Goal: Information Seeking & Learning: Learn about a topic

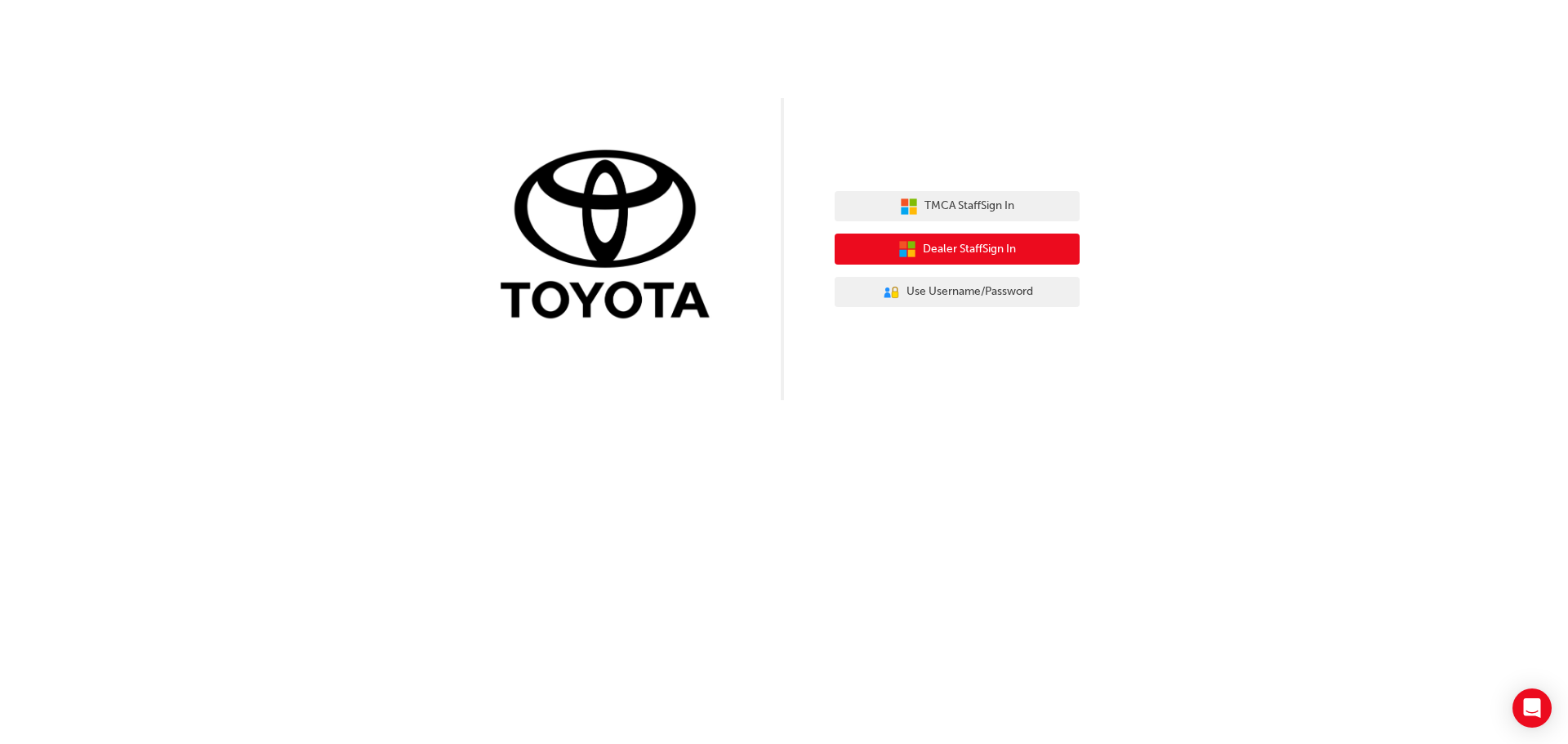
click at [925, 248] on span "Dealer Staff Sign In" at bounding box center [970, 250] width 93 height 19
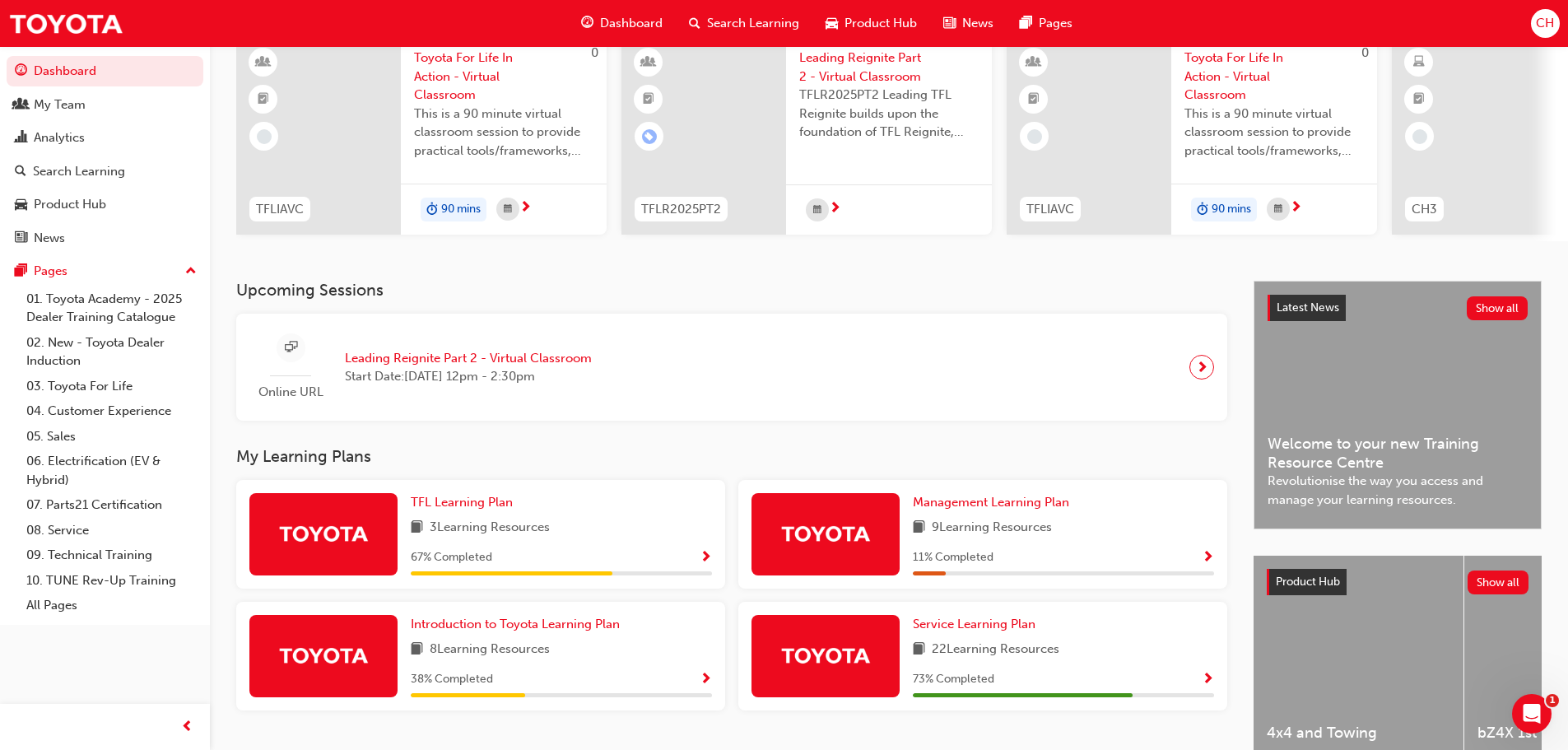
scroll to position [234, 0]
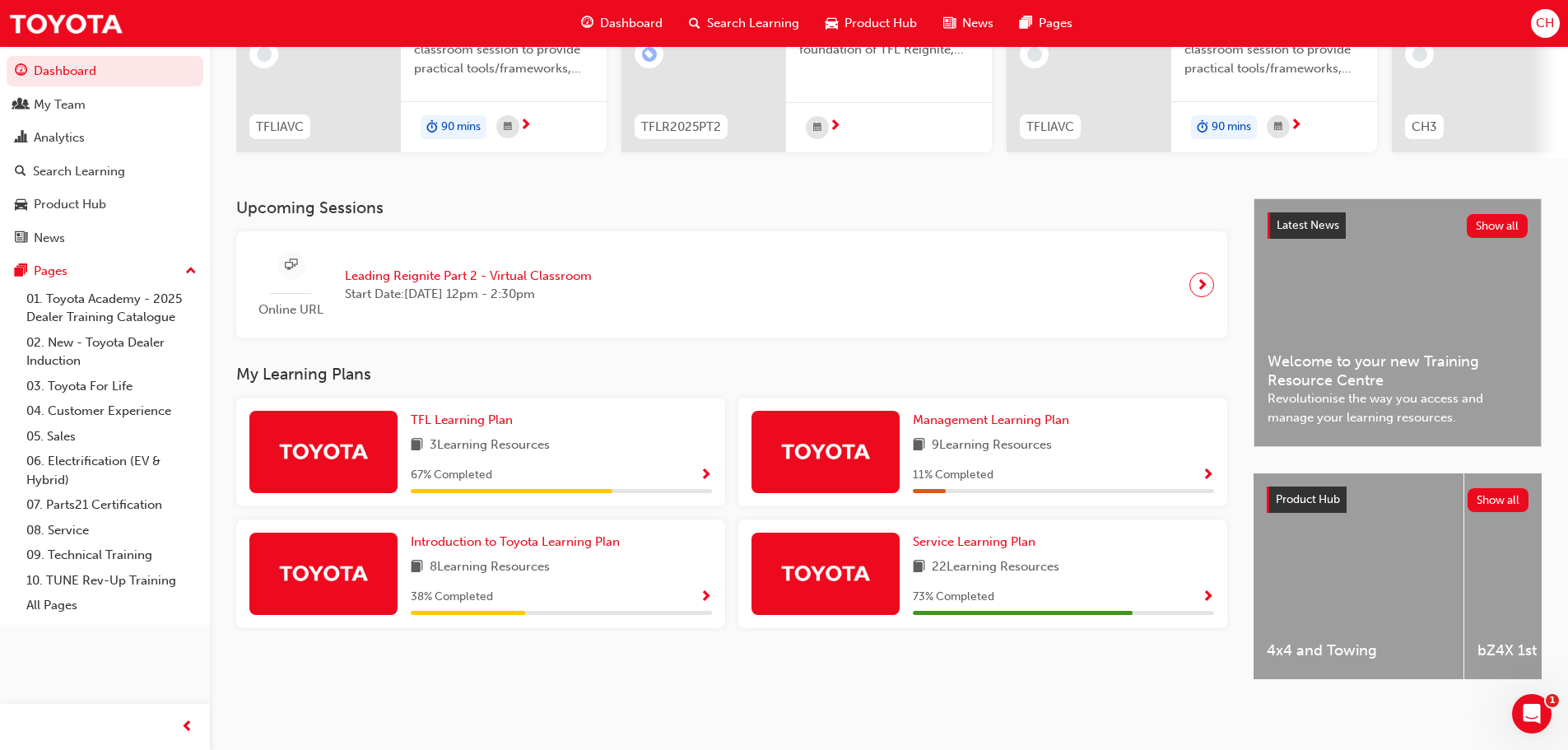
click at [863, 558] on img at bounding box center [825, 572] width 90 height 29
click at [979, 534] on span "Service Learning Plan" at bounding box center [974, 541] width 122 height 15
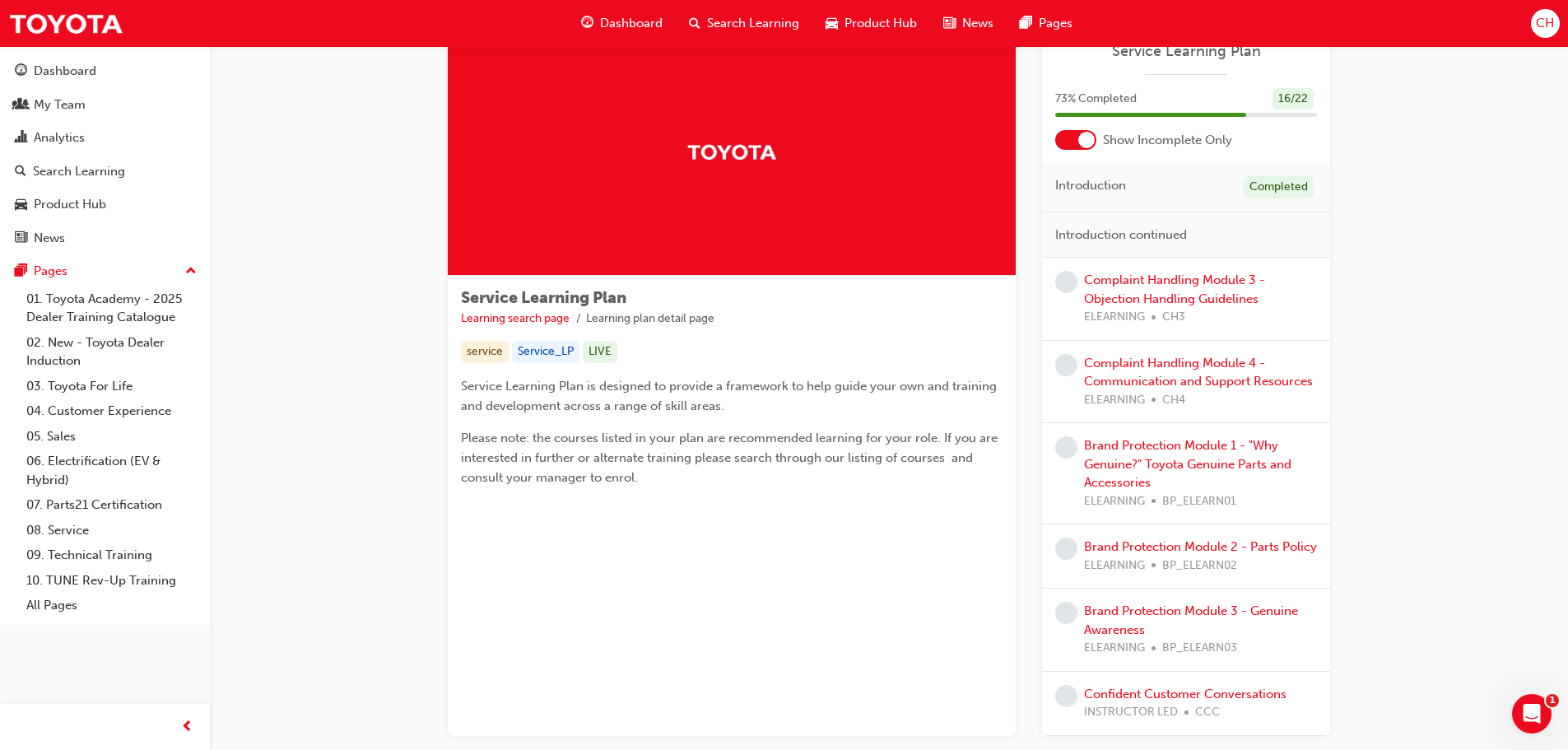
scroll to position [83, 0]
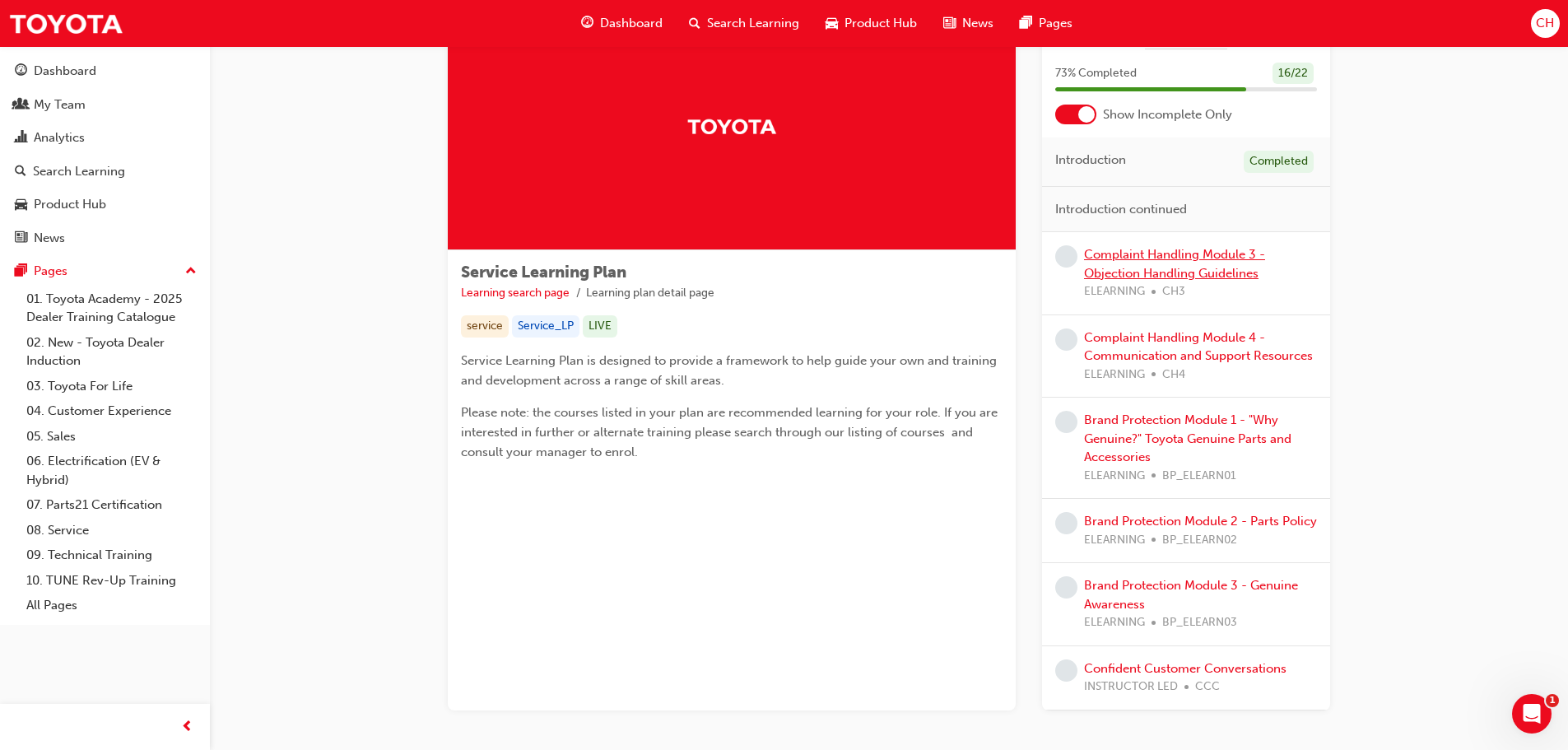
click at [1099, 265] on link "Complaint Handling Module 3 - Objection Handling Guidelines" at bounding box center [1174, 263] width 181 height 34
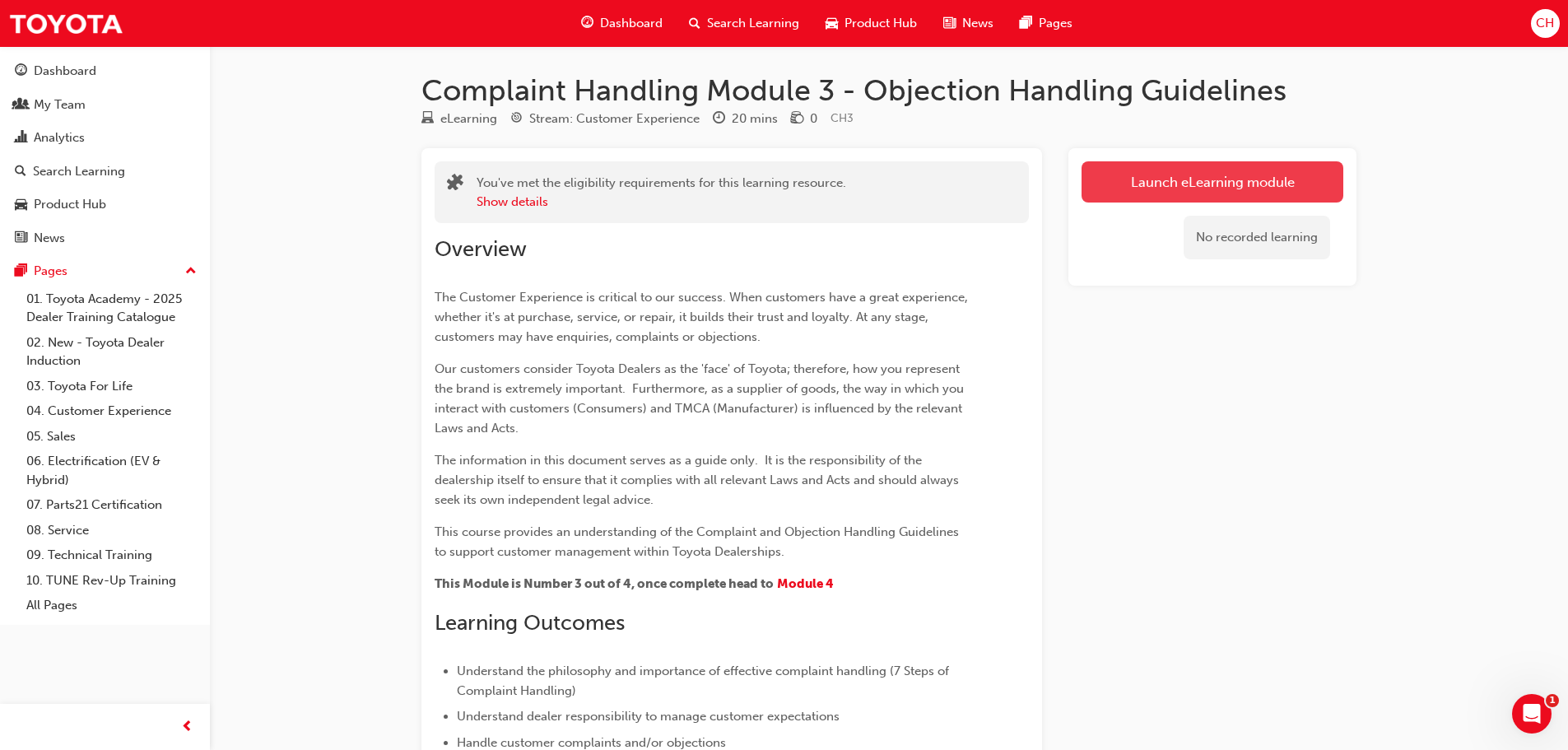
click at [1138, 179] on link "Launch eLearning module" at bounding box center [1212, 182] width 261 height 41
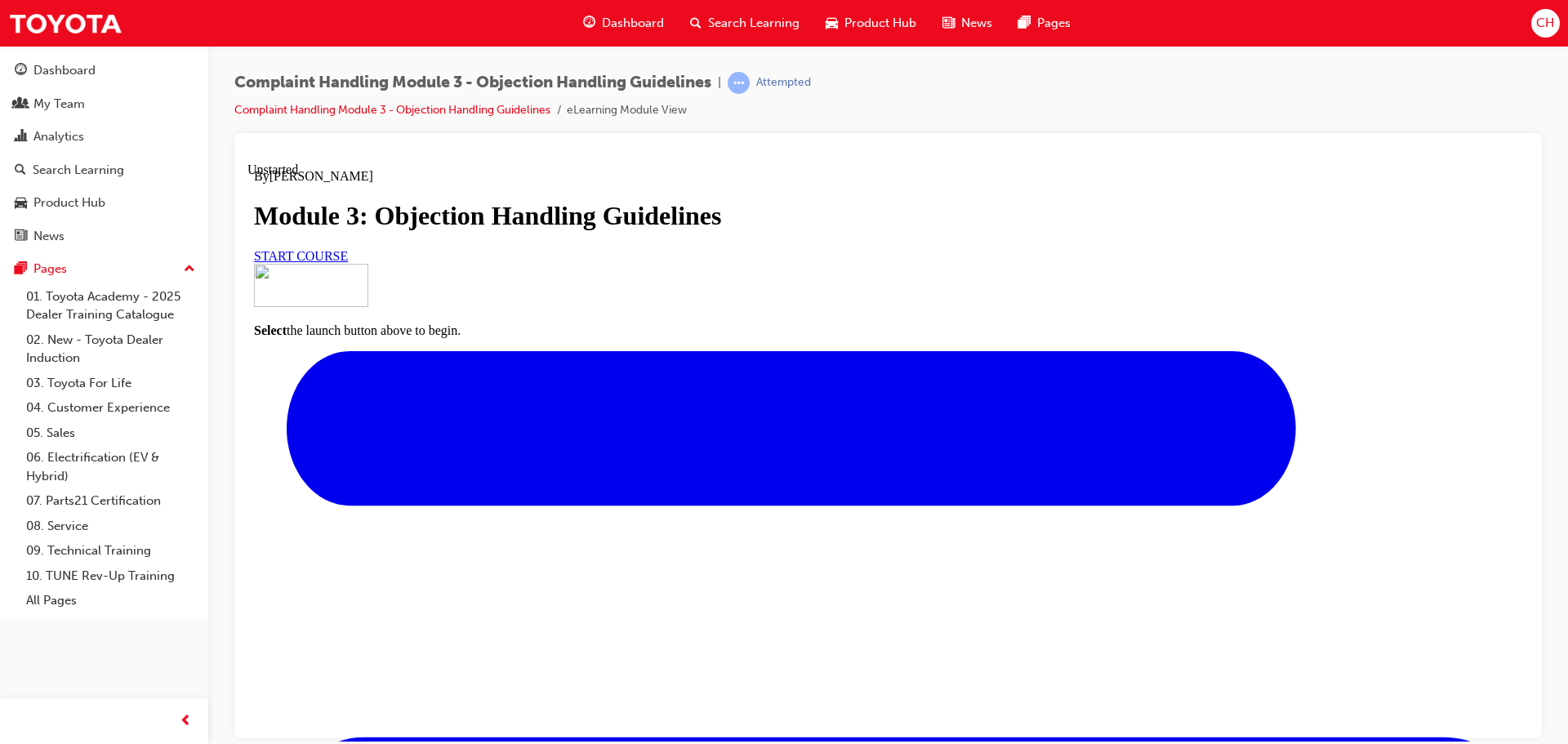
scroll to position [147, 0]
click at [348, 262] on span "START COURSE" at bounding box center [301, 255] width 94 height 14
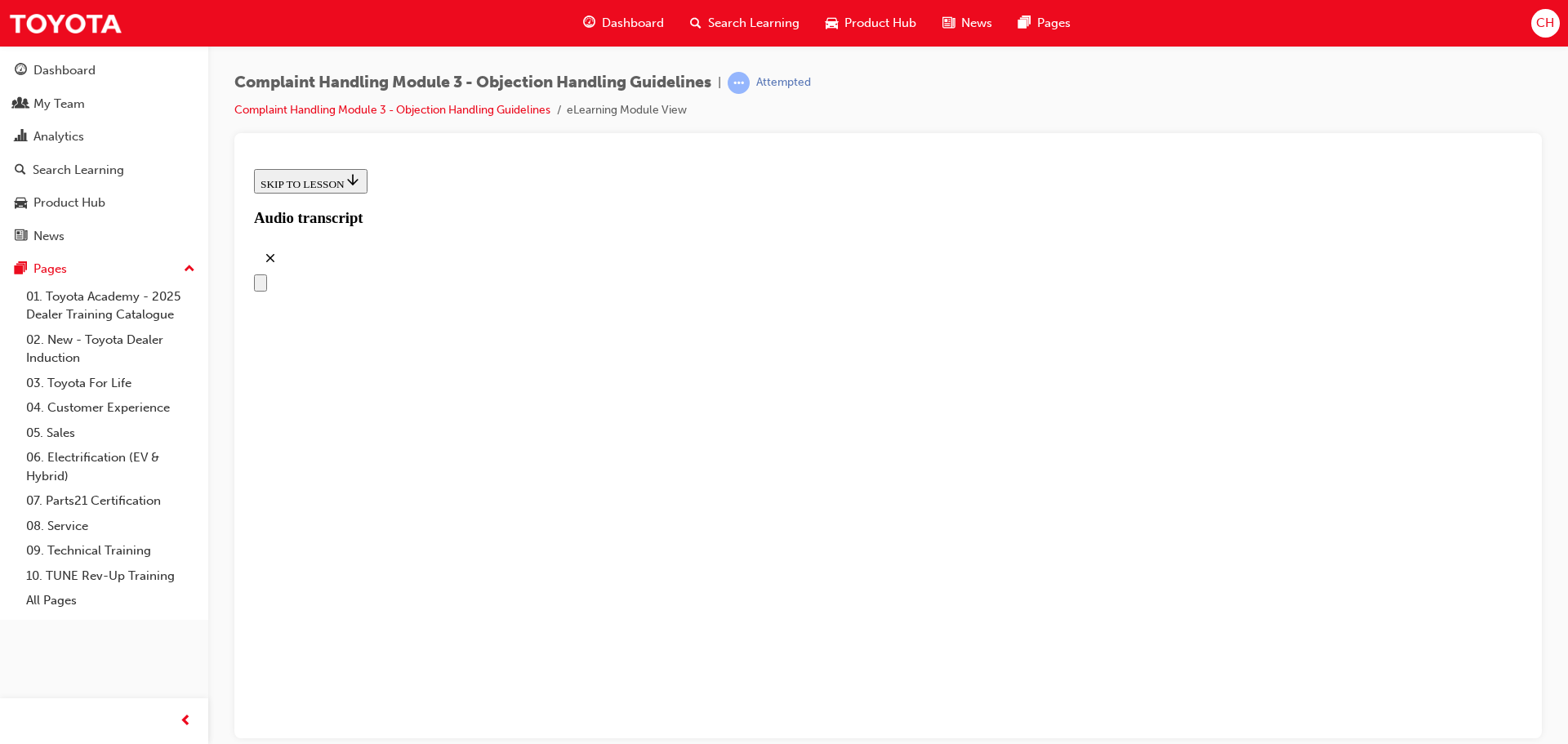
scroll to position [163, 0]
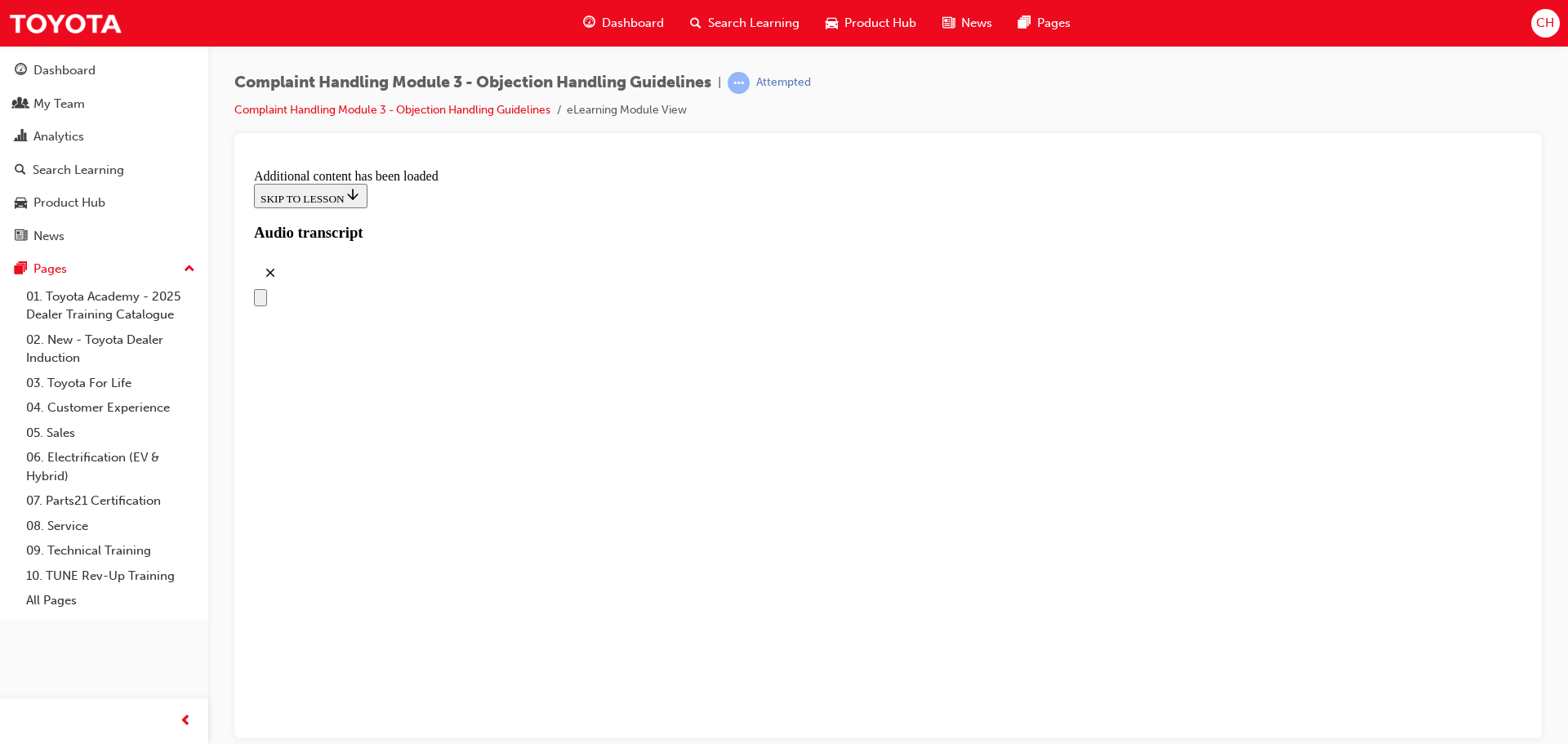
scroll to position [4003, 0]
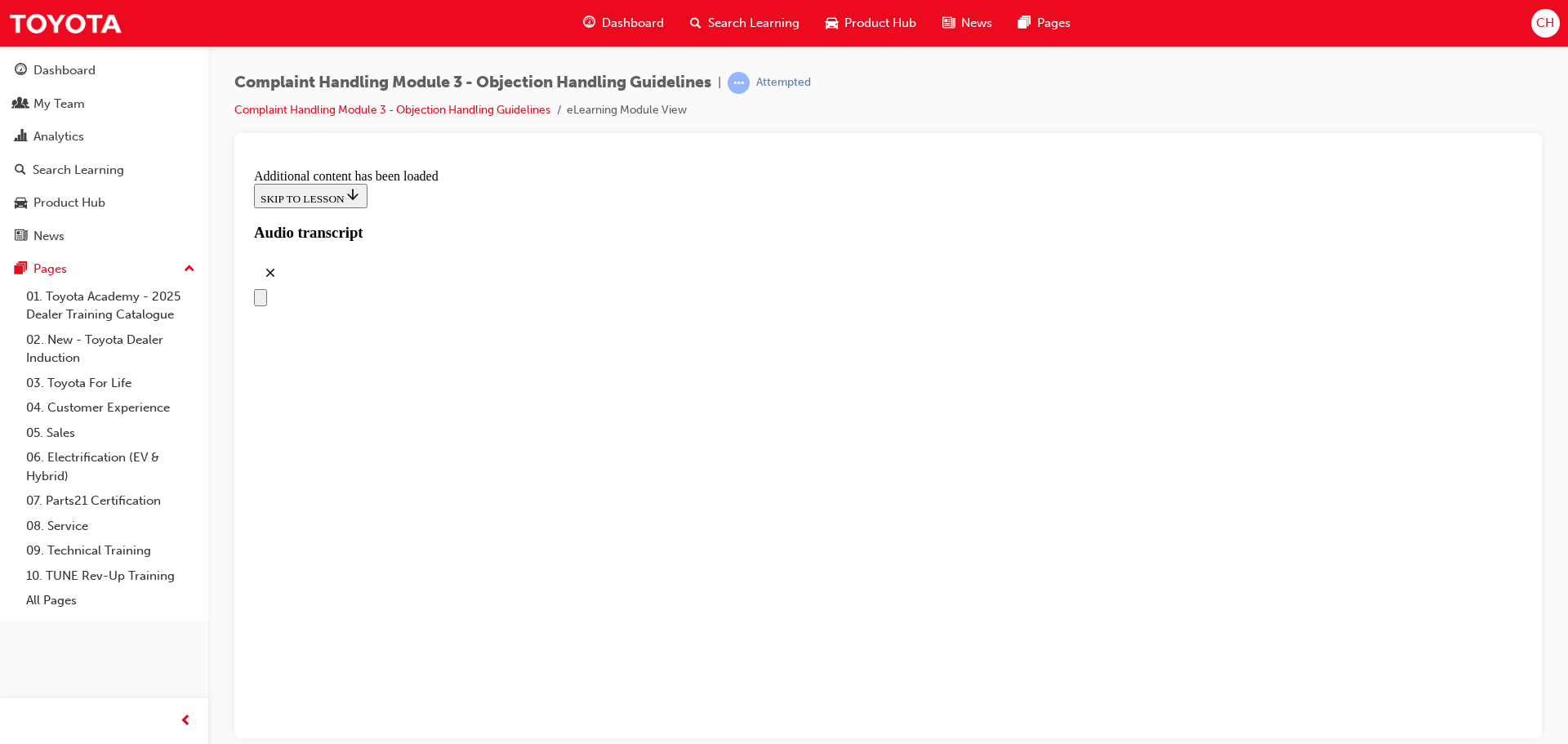
drag, startPoint x: 734, startPoint y: 515, endPoint x: 1029, endPoint y: 348, distance: 339.0
drag, startPoint x: 740, startPoint y: 519, endPoint x: 1025, endPoint y: 445, distance: 294.5
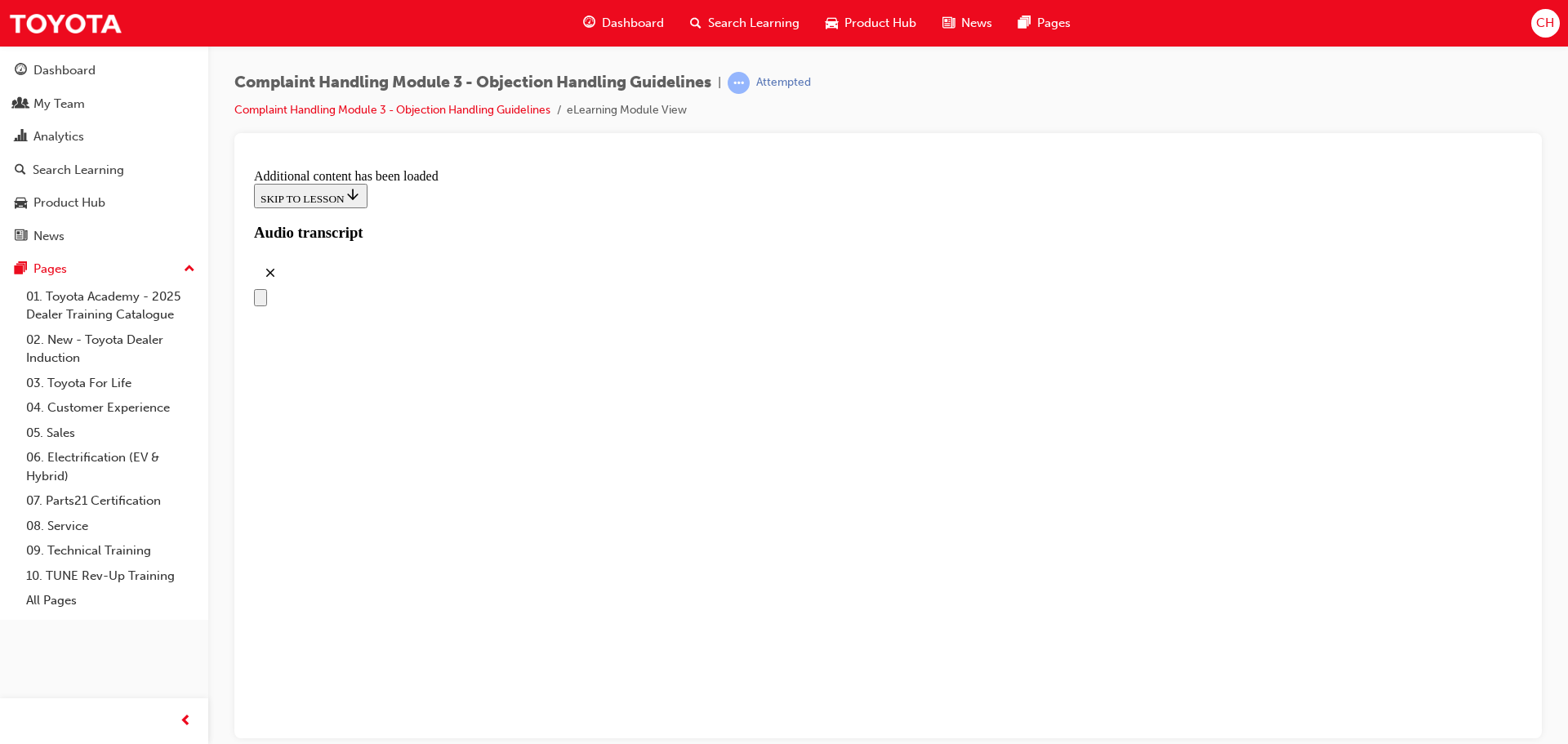
drag, startPoint x: 720, startPoint y: 522, endPoint x: 1009, endPoint y: 508, distance: 289.3
drag, startPoint x: 734, startPoint y: 670, endPoint x: 1008, endPoint y: 595, distance: 284.1
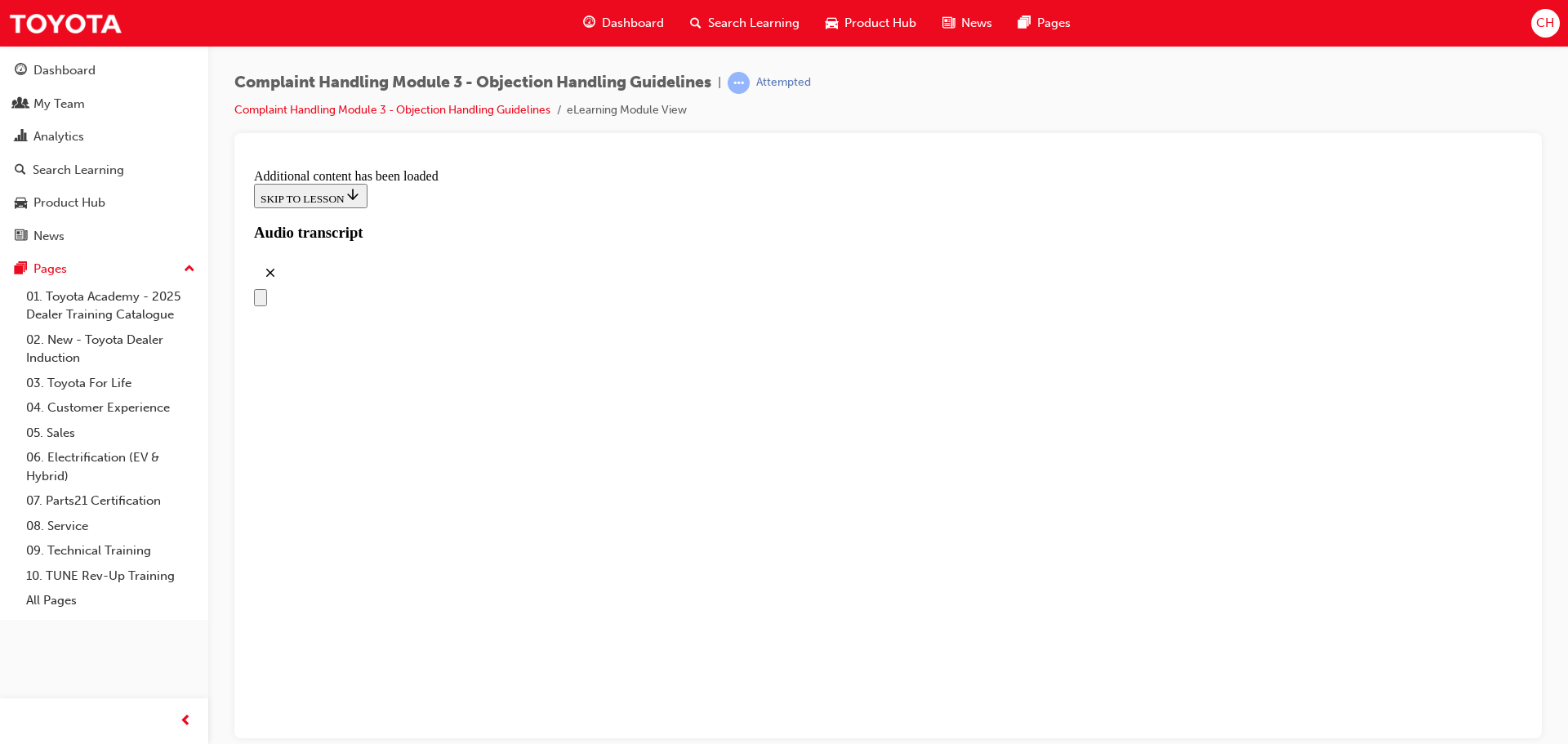
scroll to position [6351, 0]
drag, startPoint x: 759, startPoint y: 679, endPoint x: 1053, endPoint y: 573, distance: 312.5
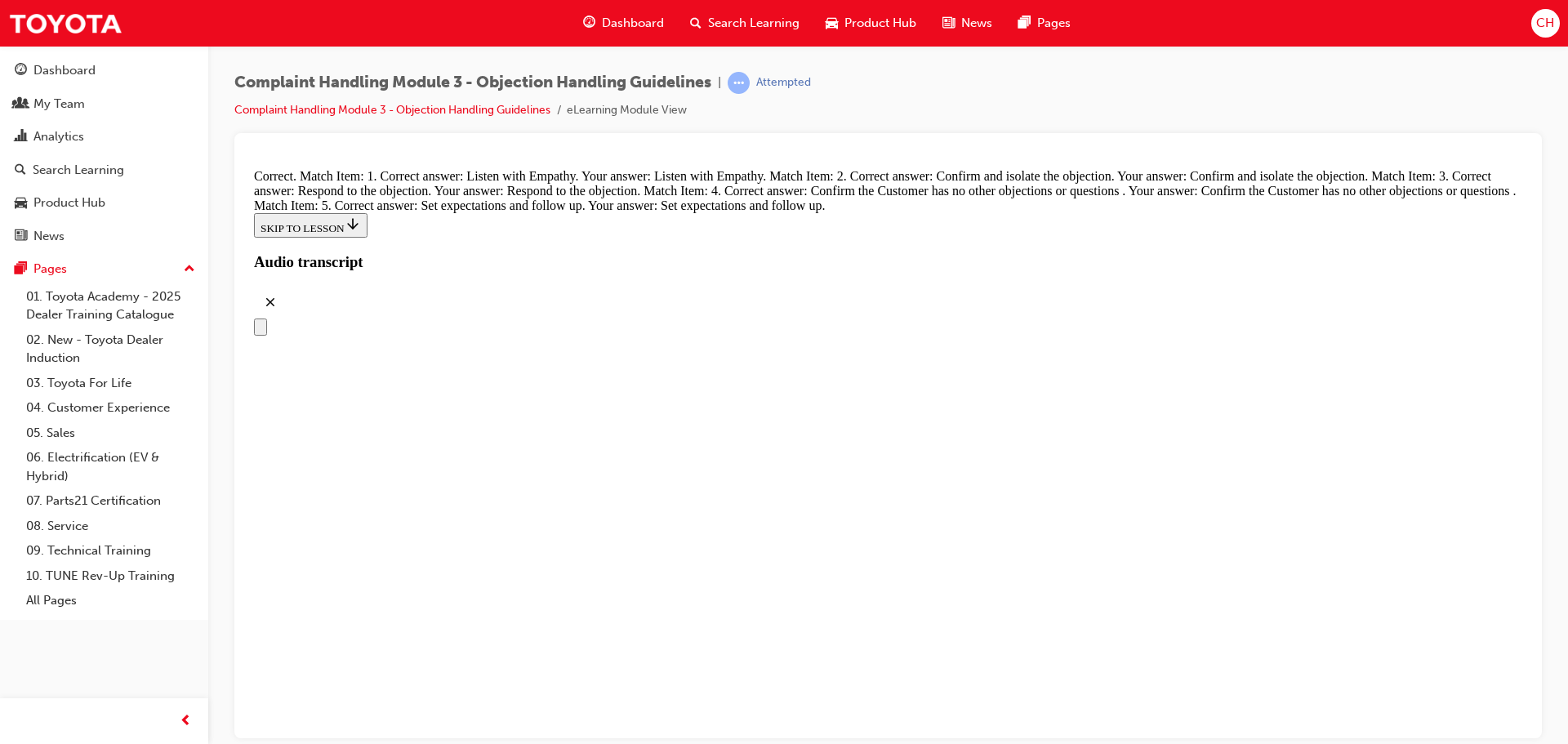
scroll to position [6924, 0]
radio input "true"
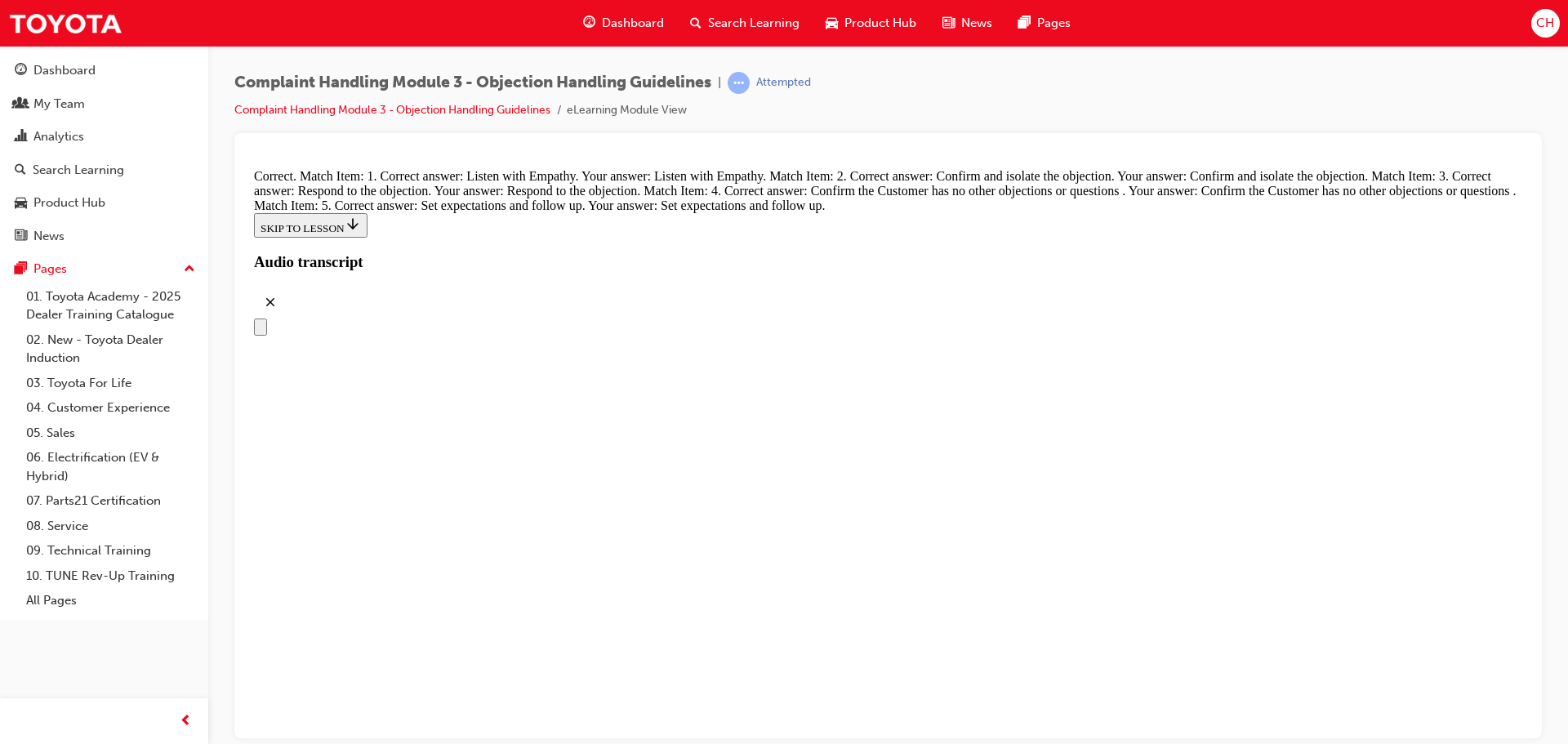
radio input "true"
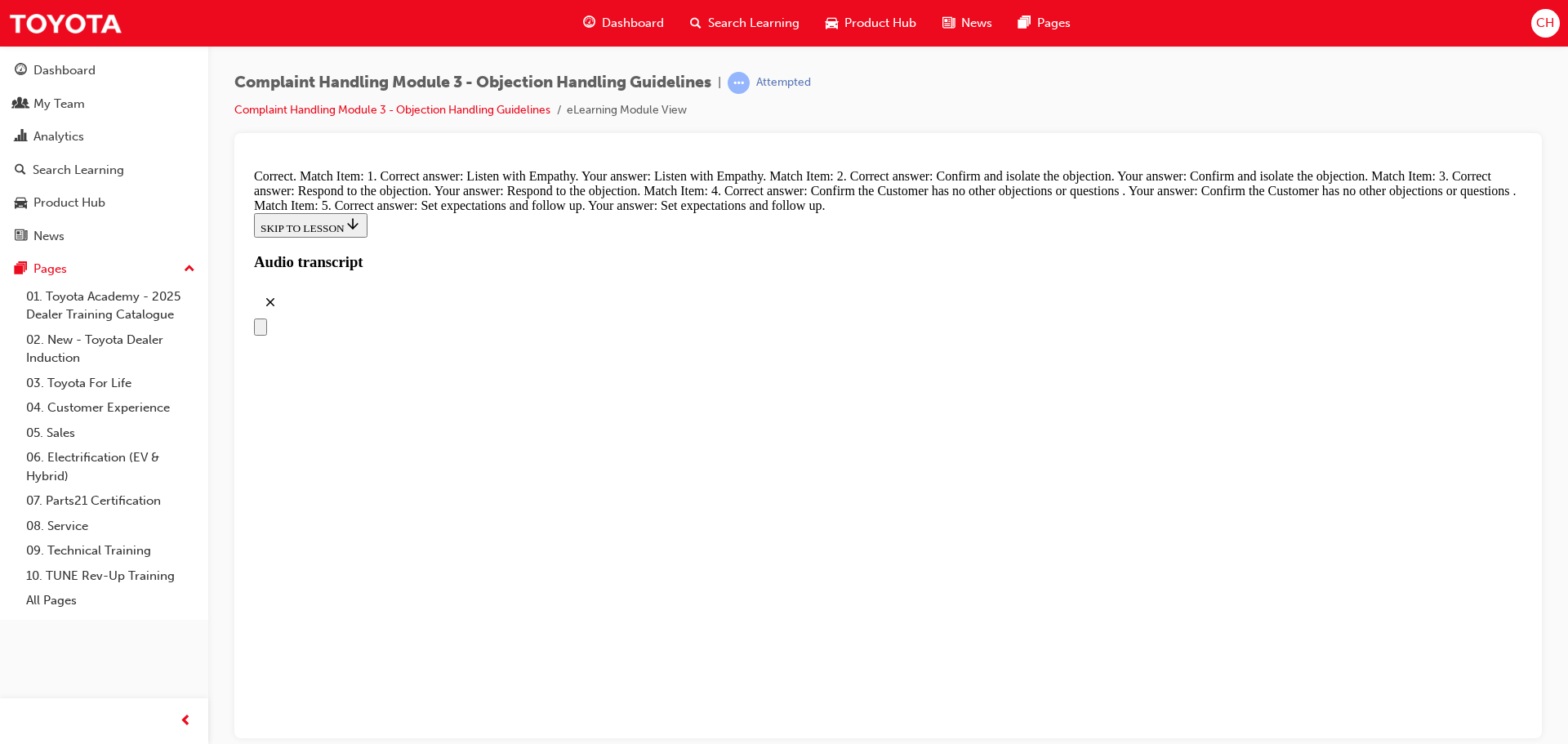
scroll to position [7331, 0]
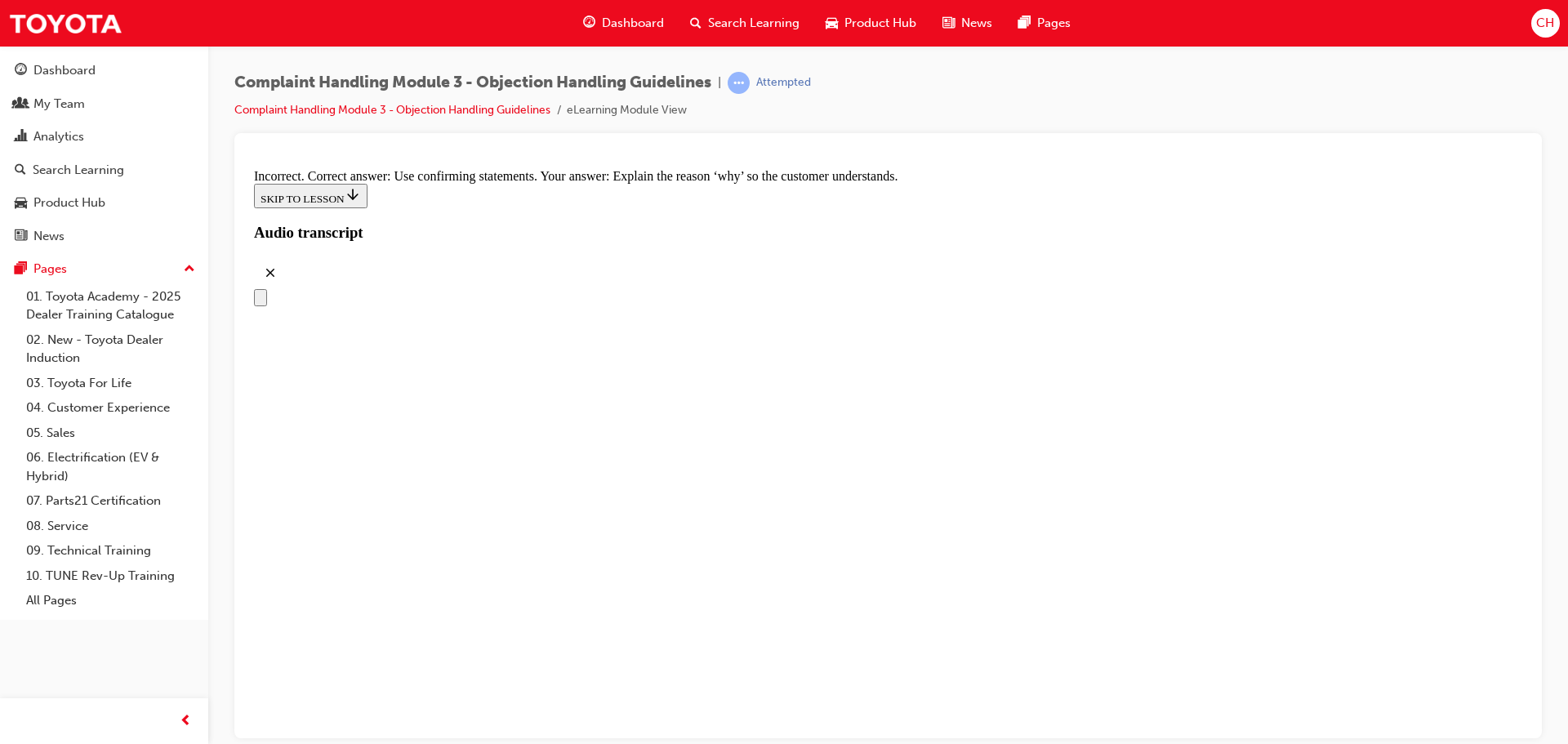
scroll to position [7168, 0]
radio input "true"
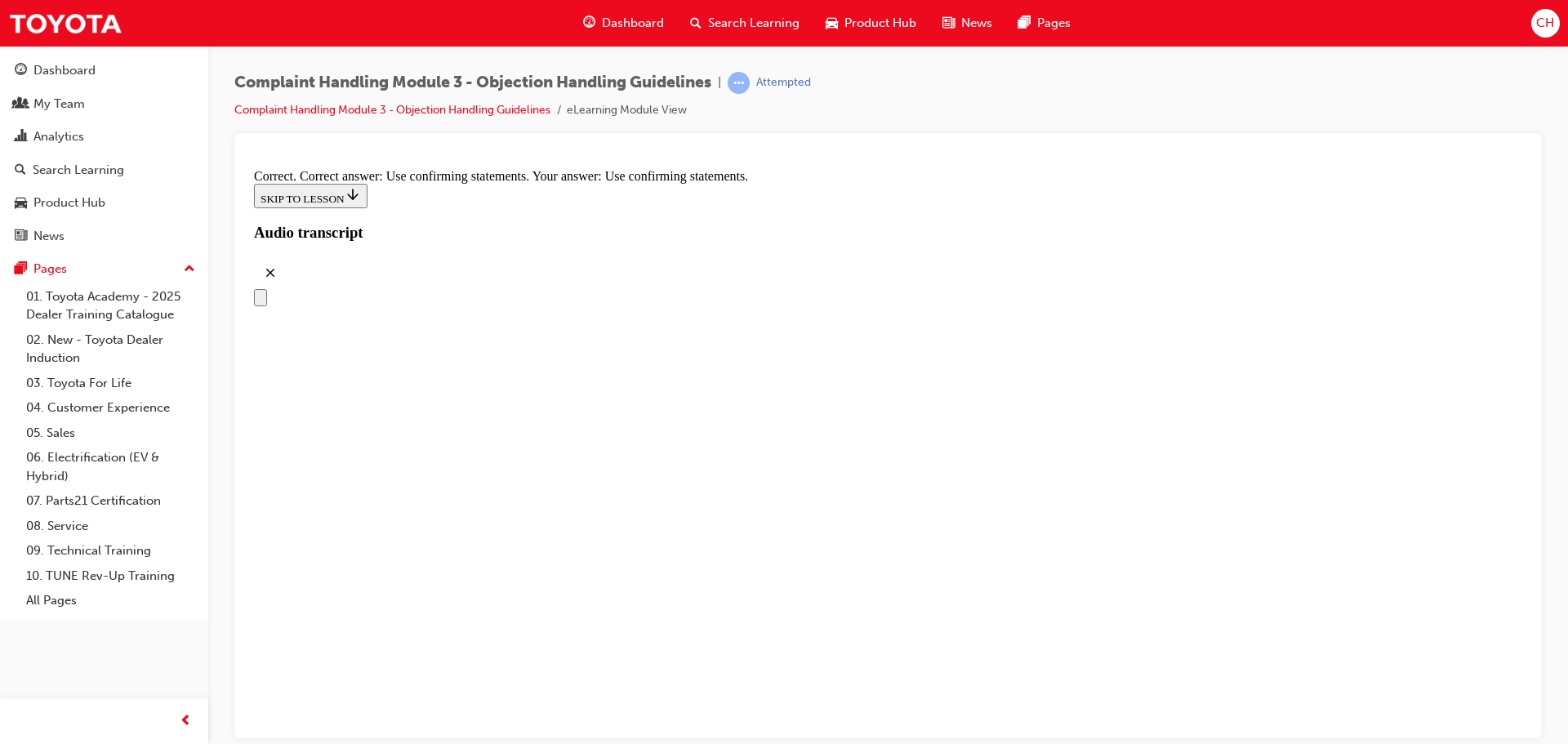
radio input "true"
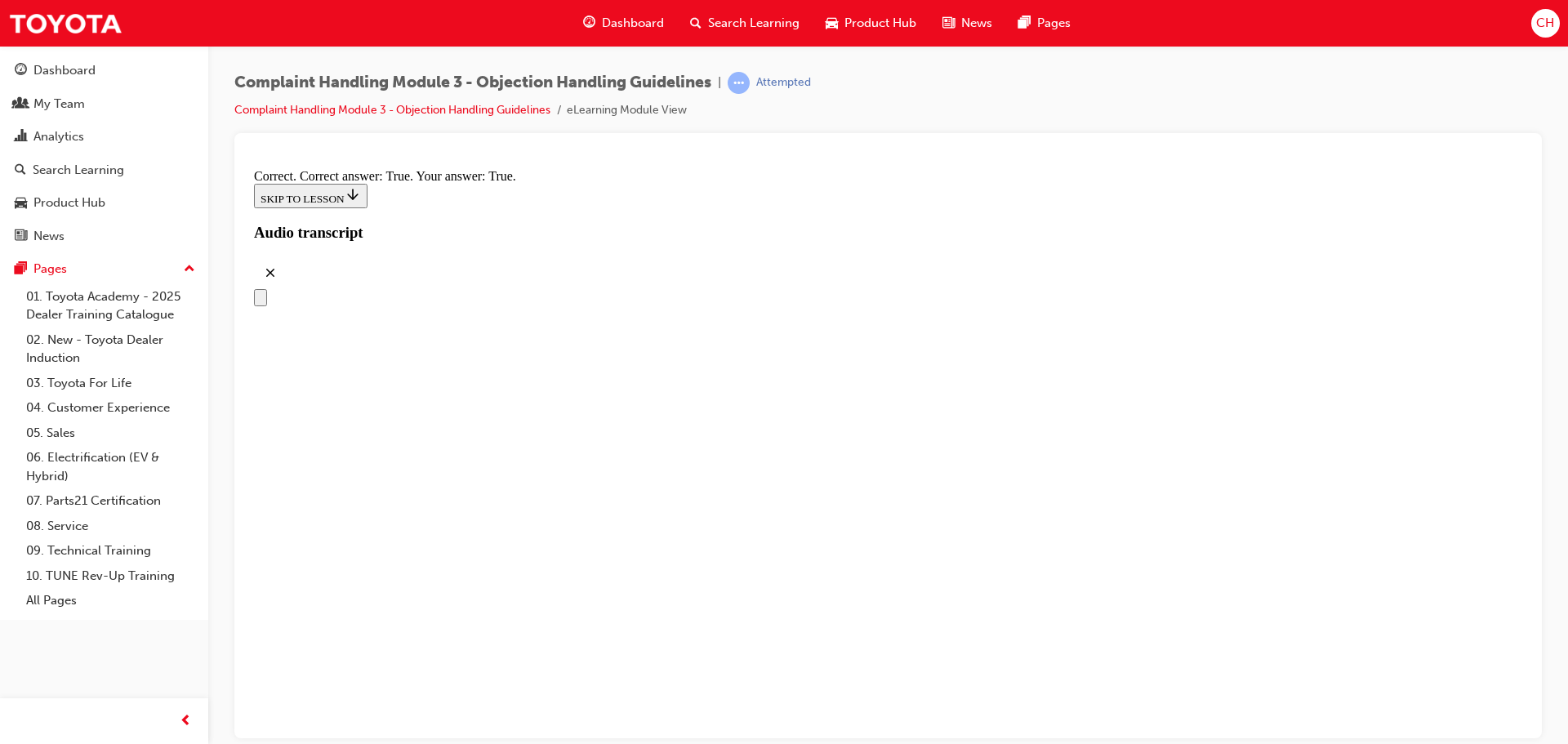
checkbox input "true"
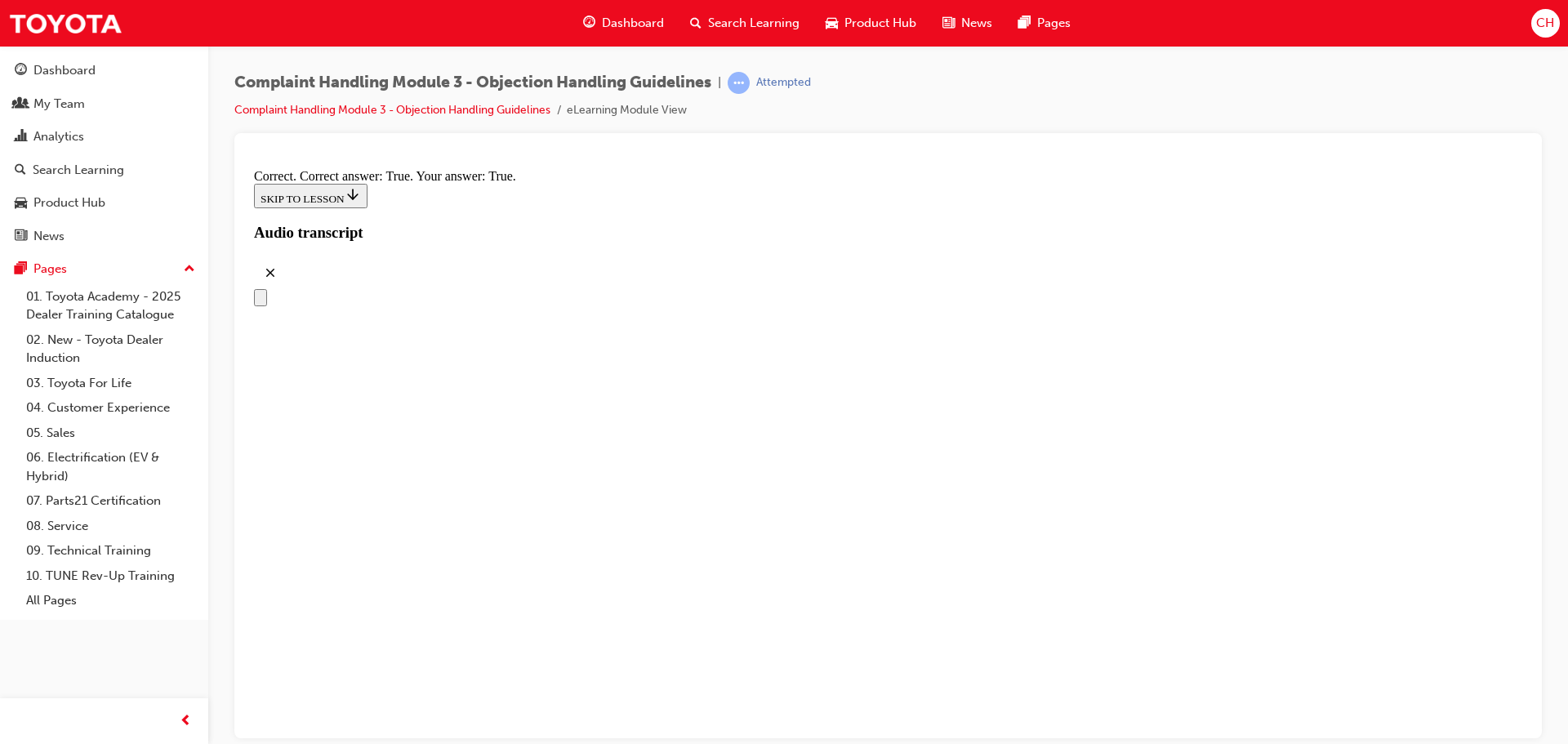
checkbox input "true"
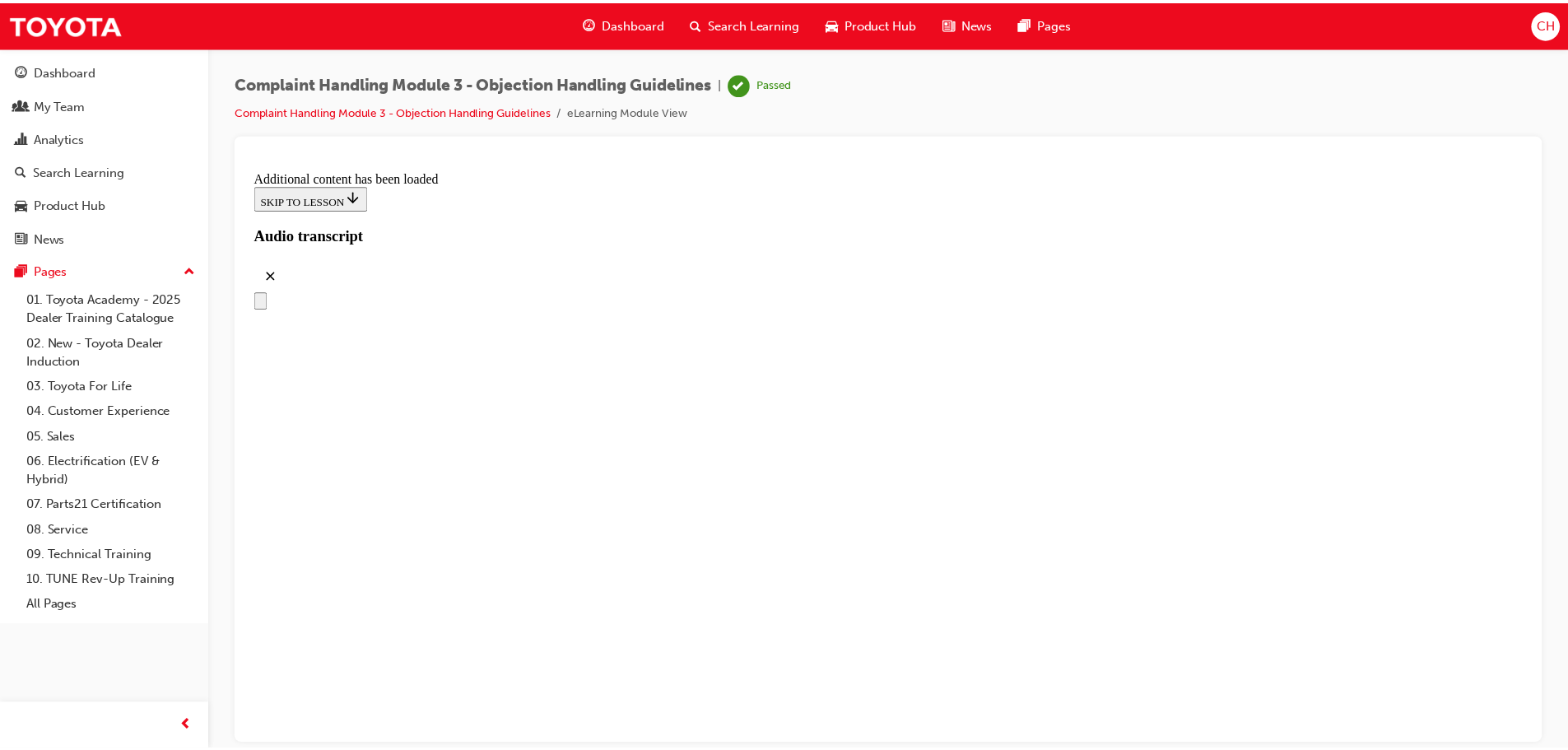
scroll to position [0, 0]
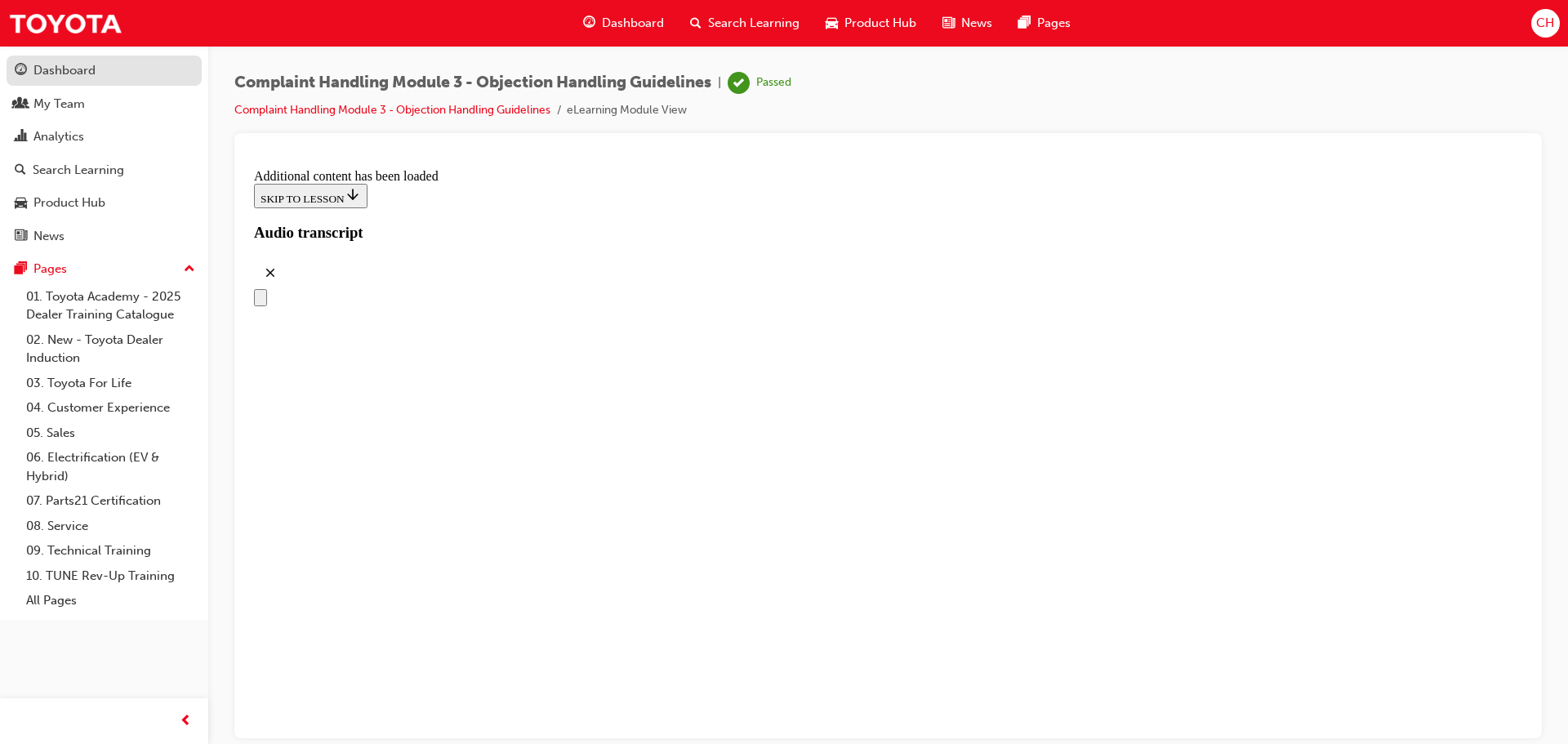
click at [64, 66] on div "Dashboard" at bounding box center [65, 71] width 62 height 19
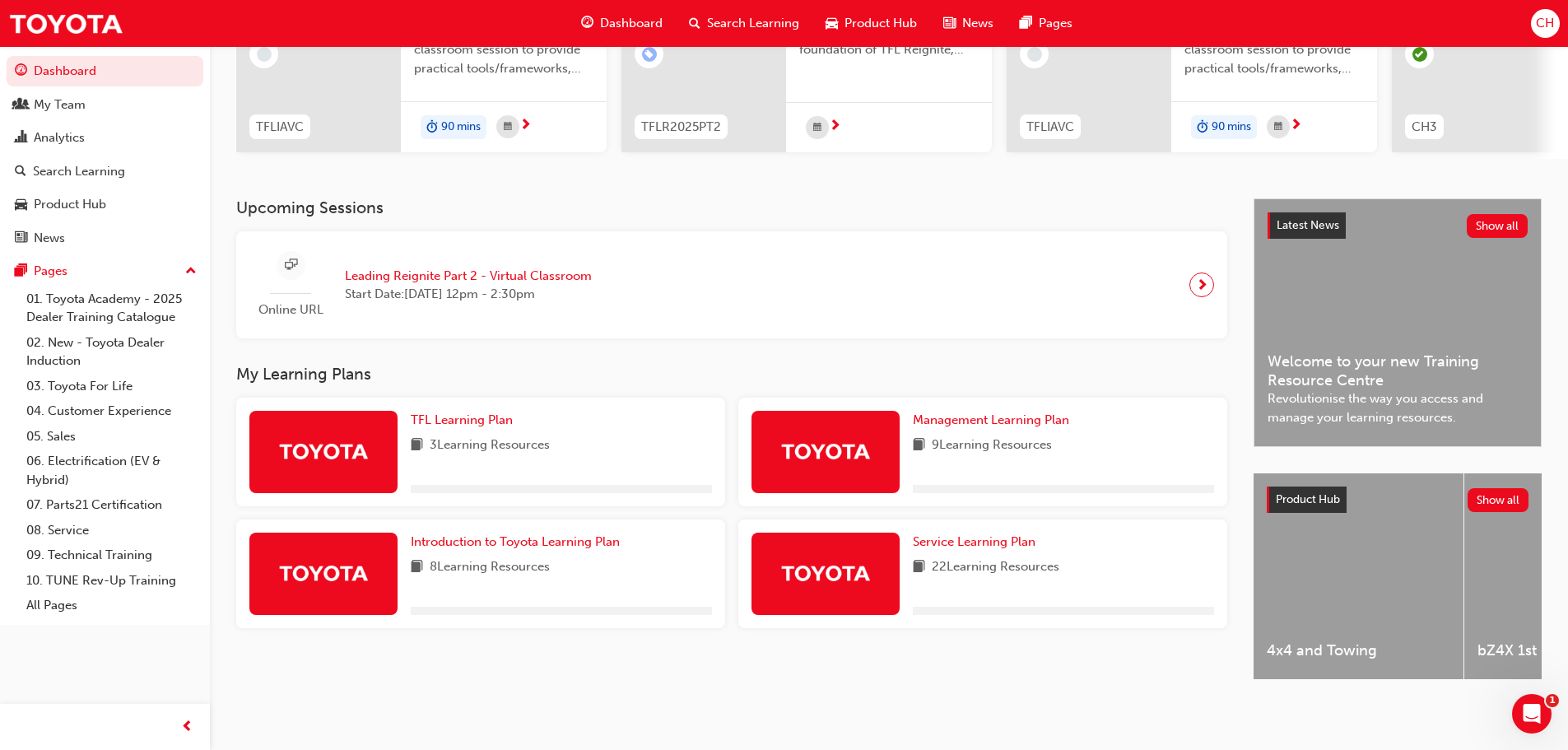
scroll to position [234, 0]
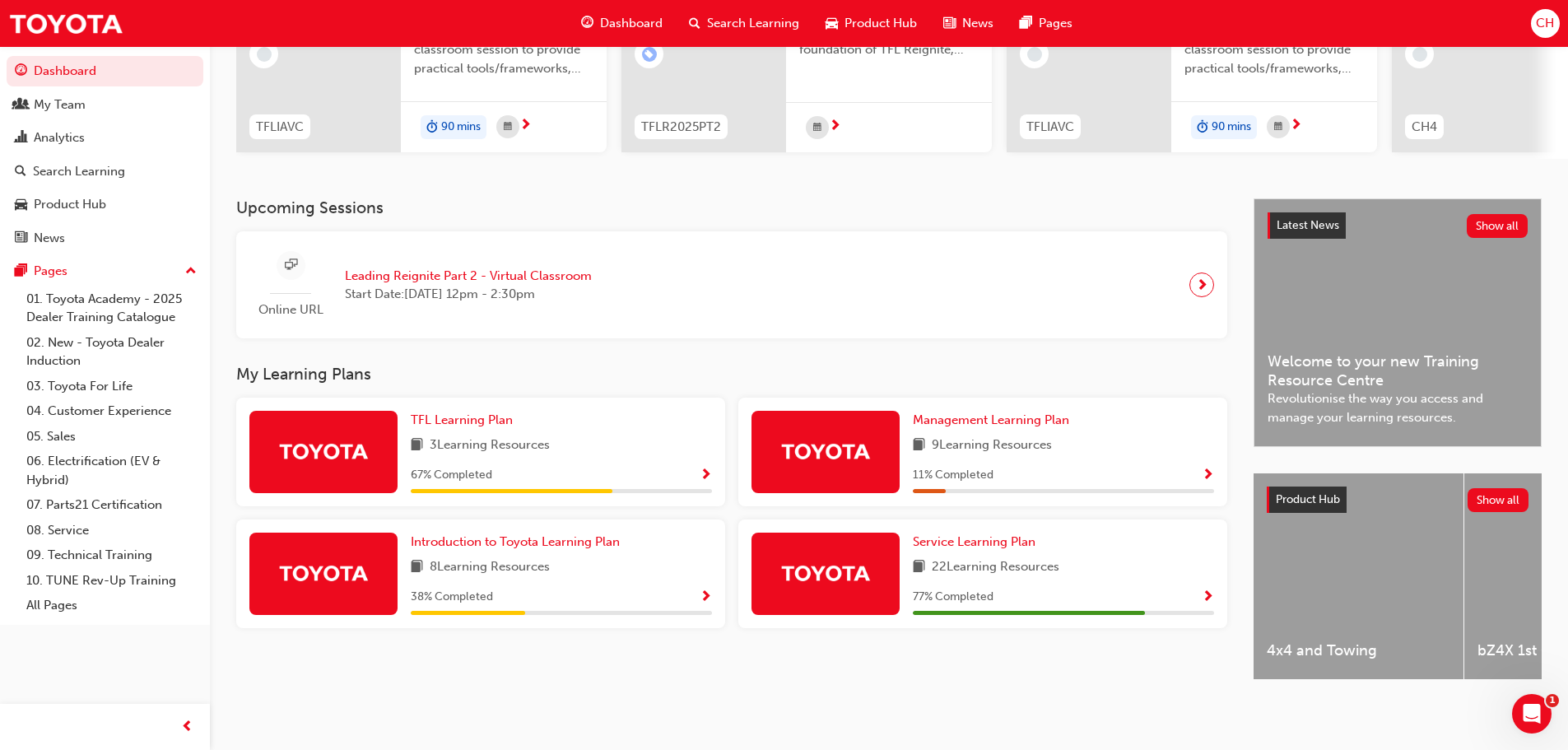
click at [1048, 568] on span "22 Learning Resources" at bounding box center [996, 567] width 128 height 21
click at [1207, 594] on span "Show Progress" at bounding box center [1207, 597] width 12 height 15
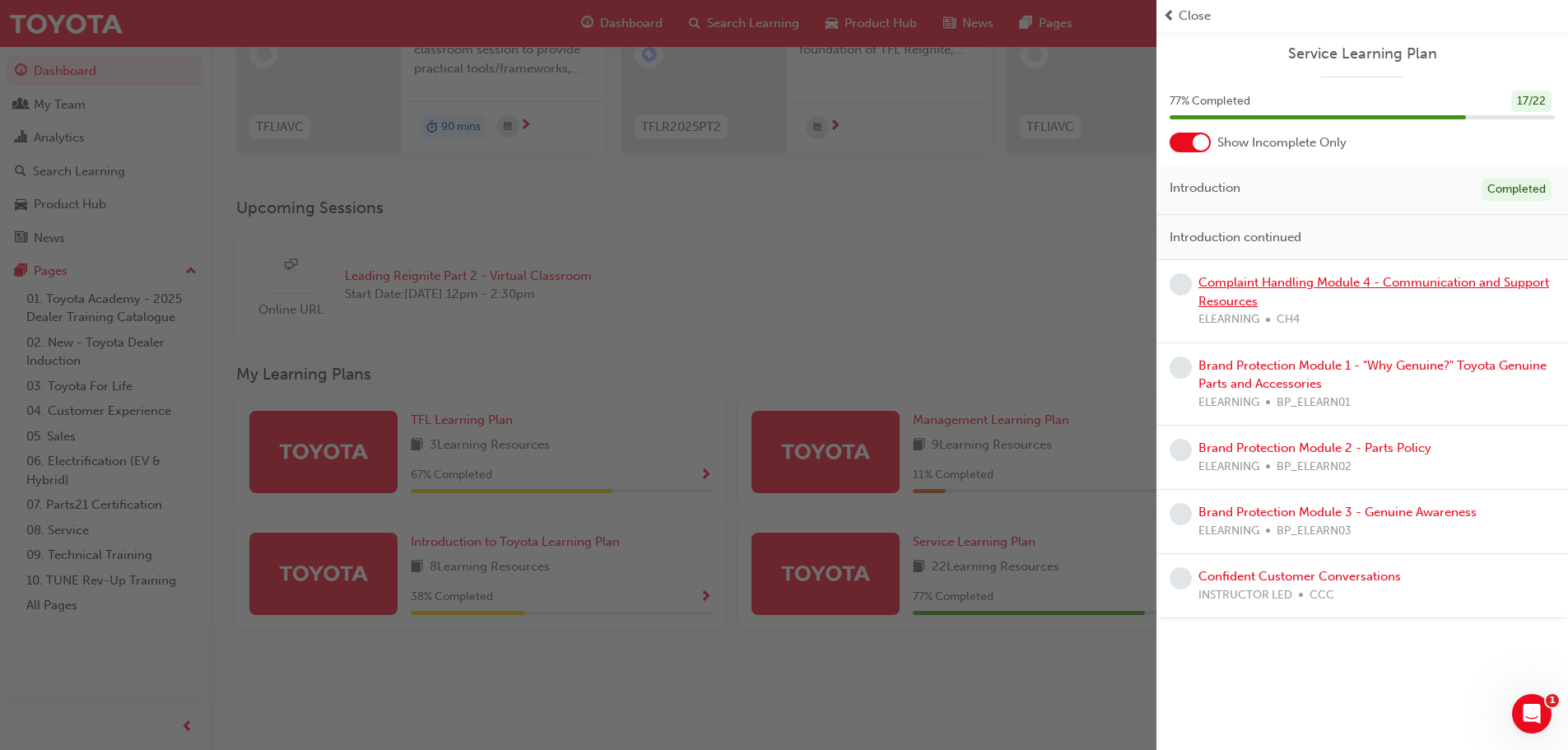
click at [1254, 285] on link "Complaint Handling Module 4 - Communication and Support Resources" at bounding box center [1374, 291] width 351 height 34
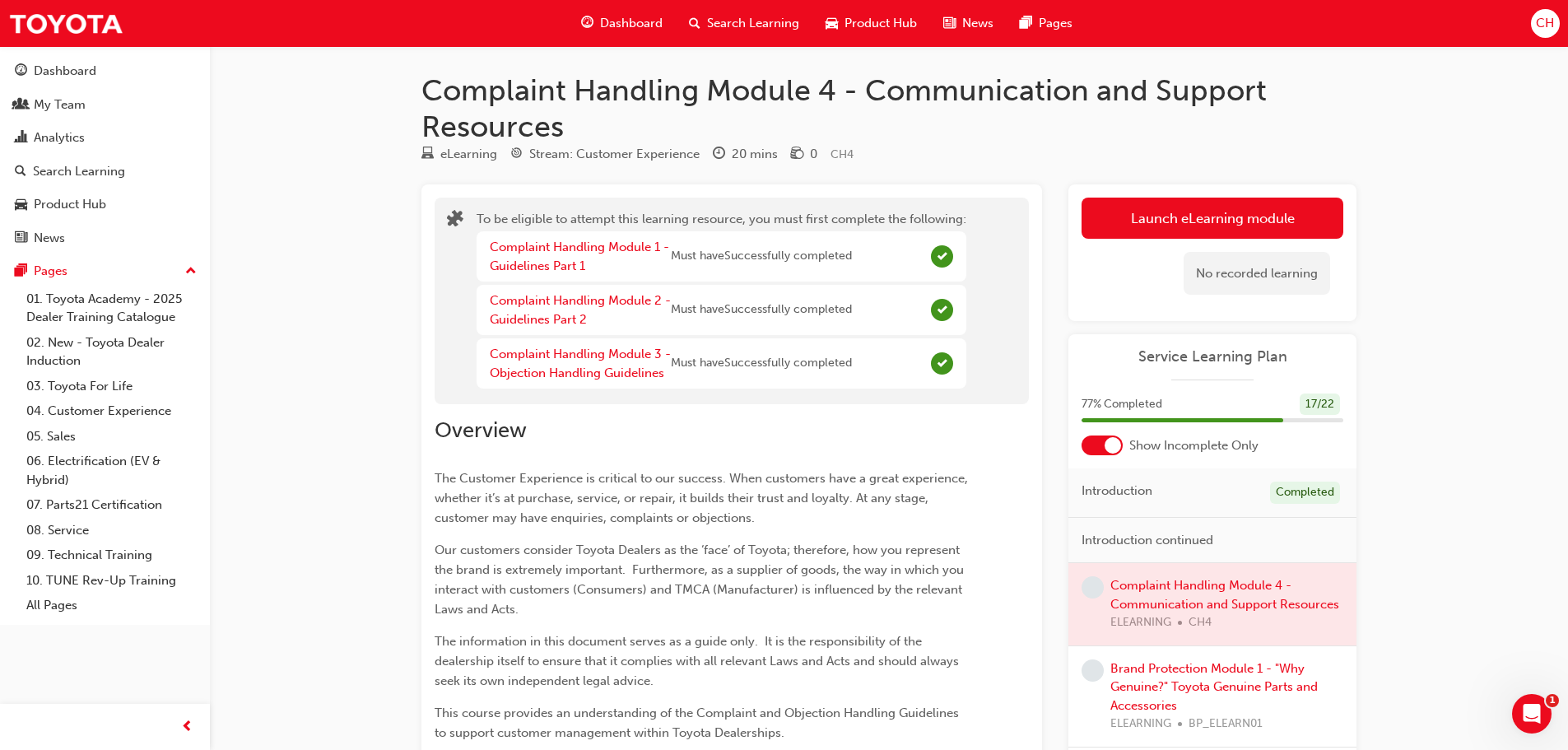
click at [1207, 630] on div at bounding box center [1213, 604] width 288 height 83
click at [1154, 212] on button "Launch eLearning module" at bounding box center [1212, 217] width 261 height 41
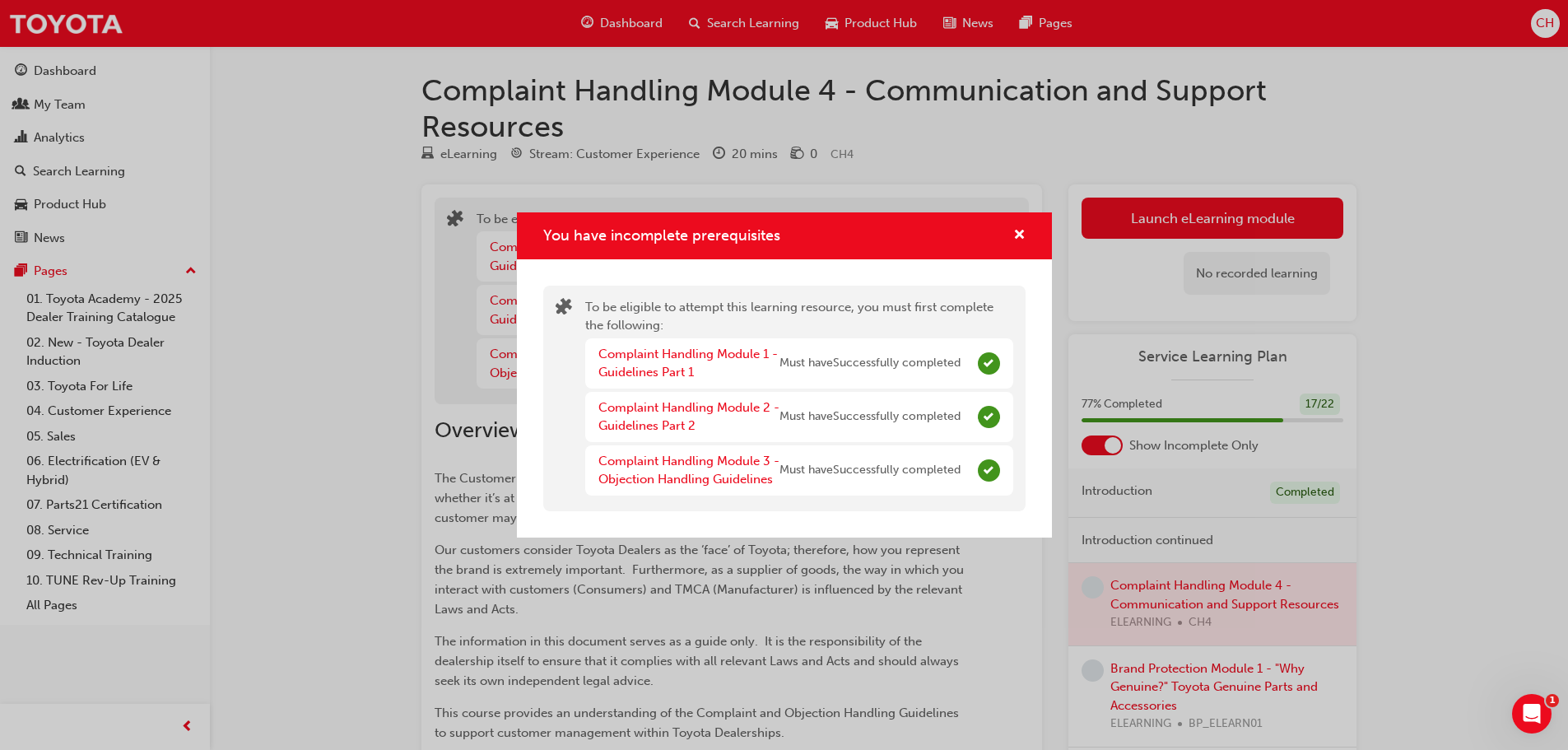
click at [1011, 231] on div "You have incomplete prerequisites" at bounding box center [1012, 236] width 25 height 21
click at [1021, 236] on span "cross-icon" at bounding box center [1019, 236] width 12 height 15
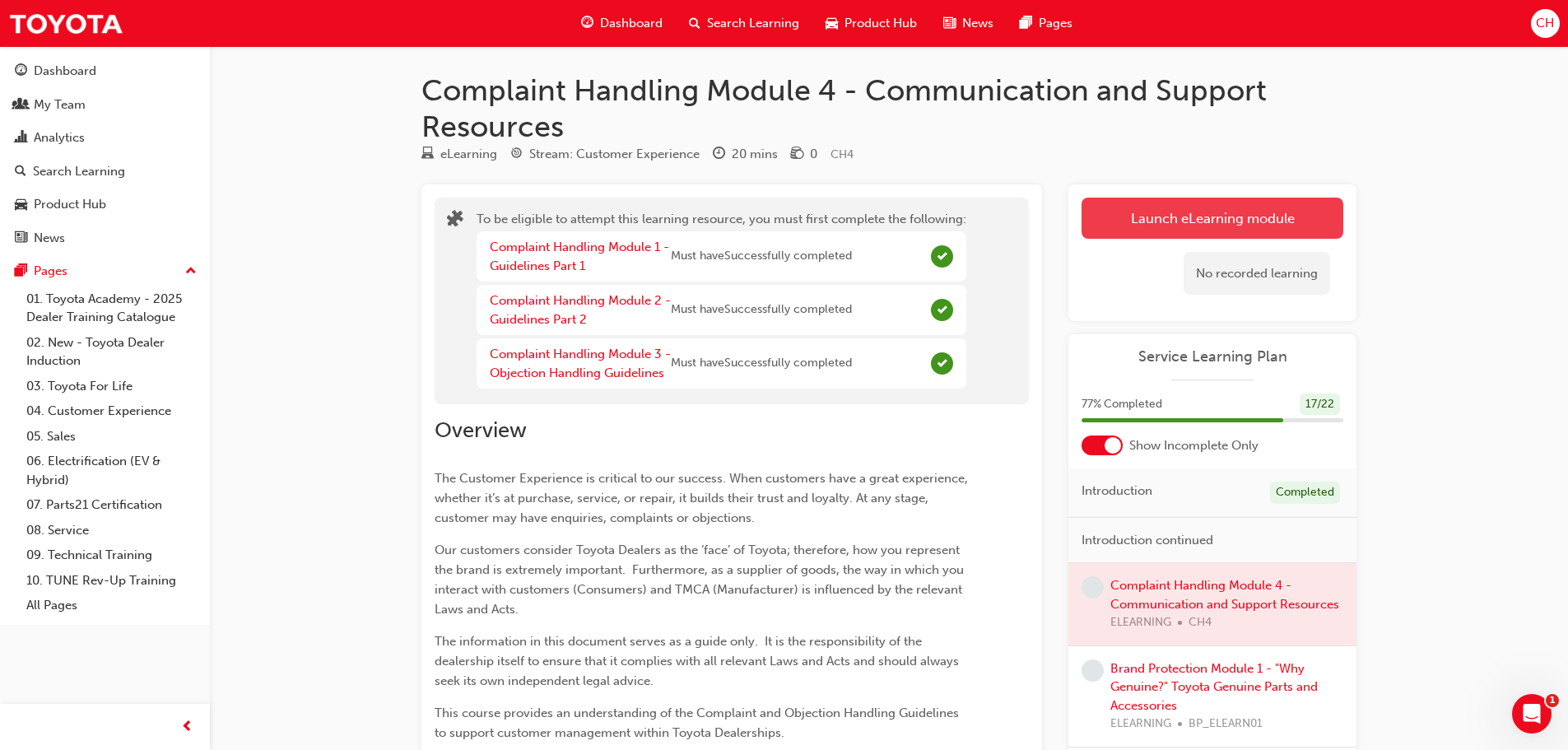
click at [1156, 227] on button "Launch eLearning module" at bounding box center [1212, 217] width 261 height 41
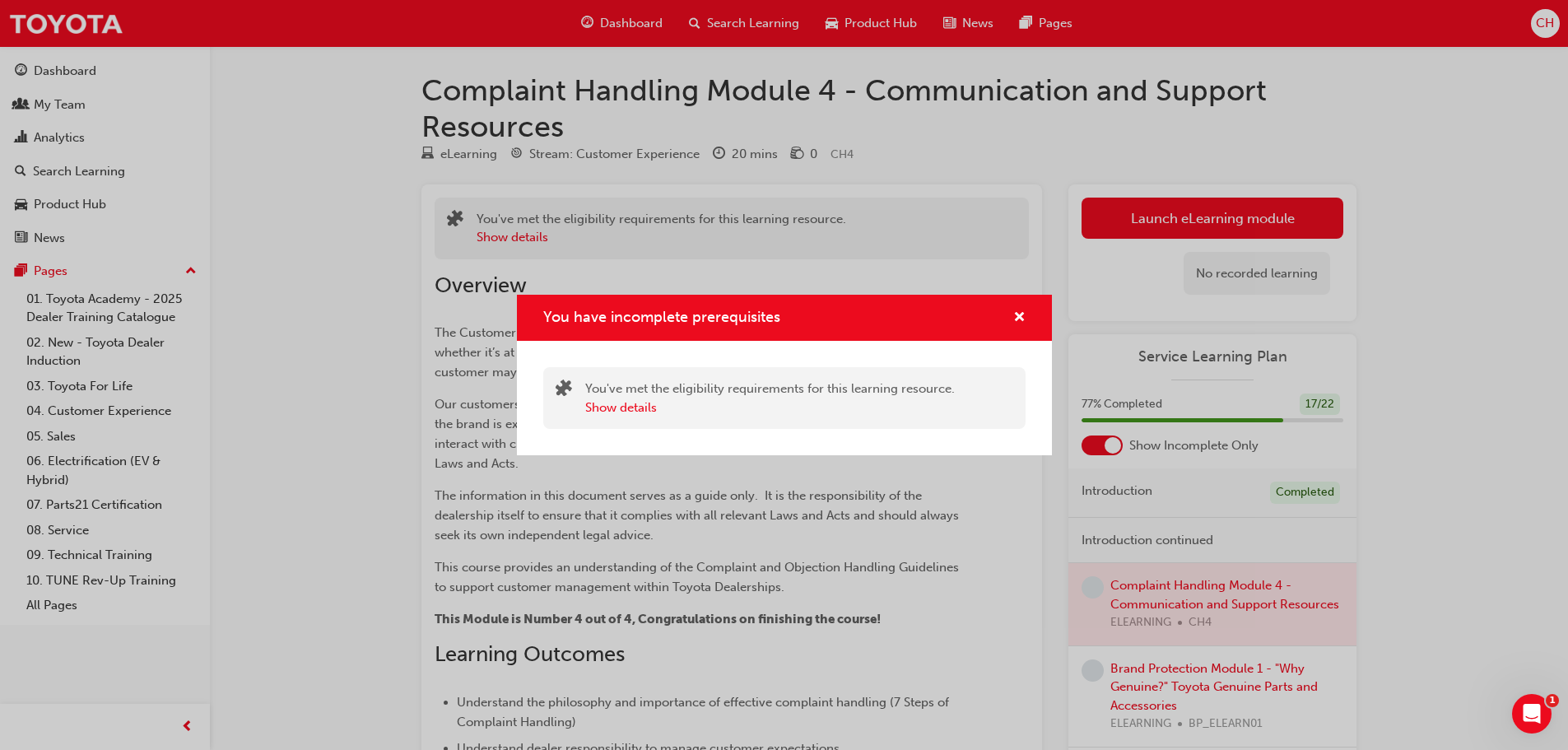
click at [1026, 316] on div "You have incomplete prerequisites" at bounding box center [784, 318] width 535 height 47
click at [1015, 316] on span "cross-icon" at bounding box center [1019, 318] width 12 height 15
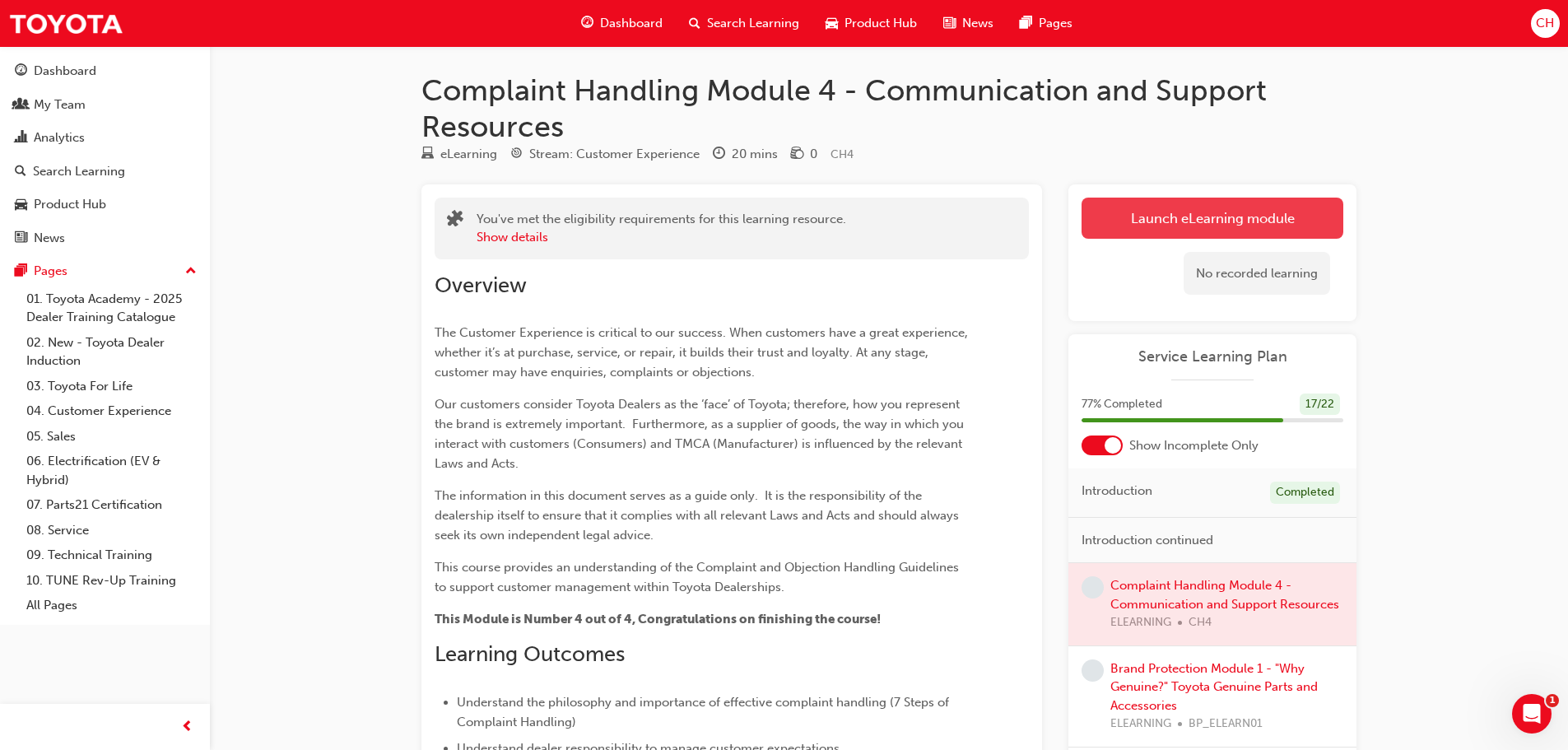
click at [1147, 222] on button "Launch eLearning module" at bounding box center [1212, 217] width 261 height 41
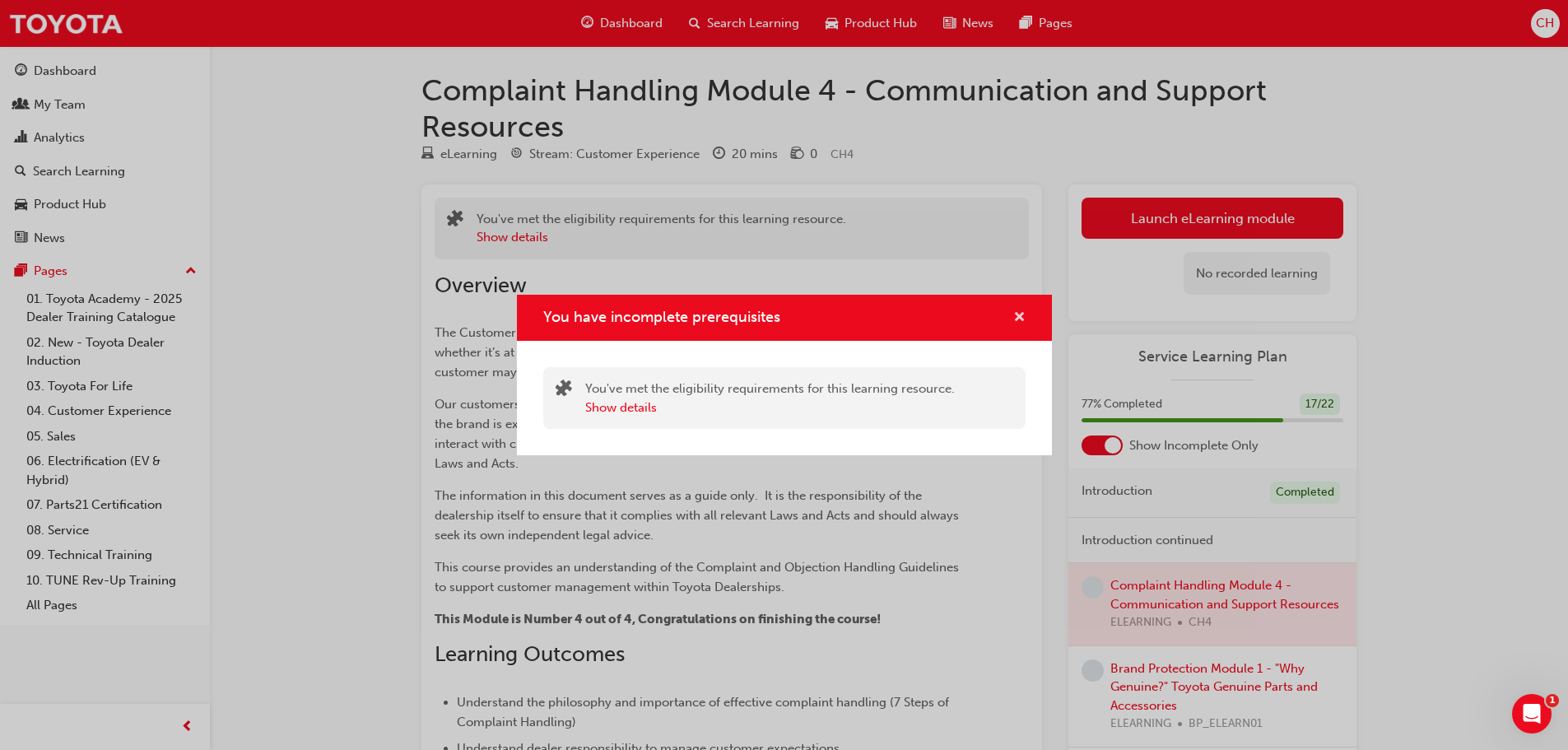
click at [1015, 311] on span "cross-icon" at bounding box center [1019, 318] width 12 height 15
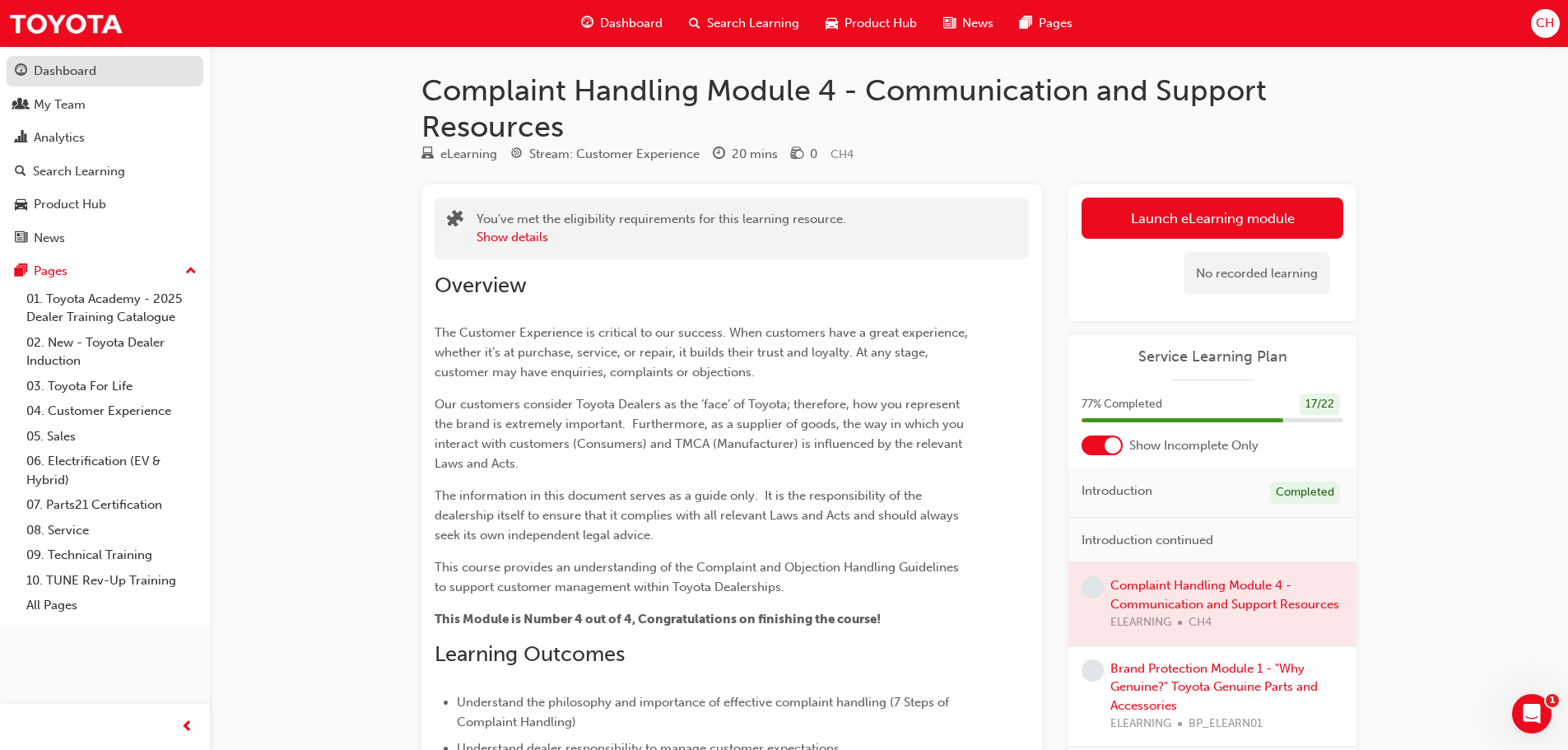
click at [118, 73] on div "Dashboard" at bounding box center [104, 71] width 180 height 21
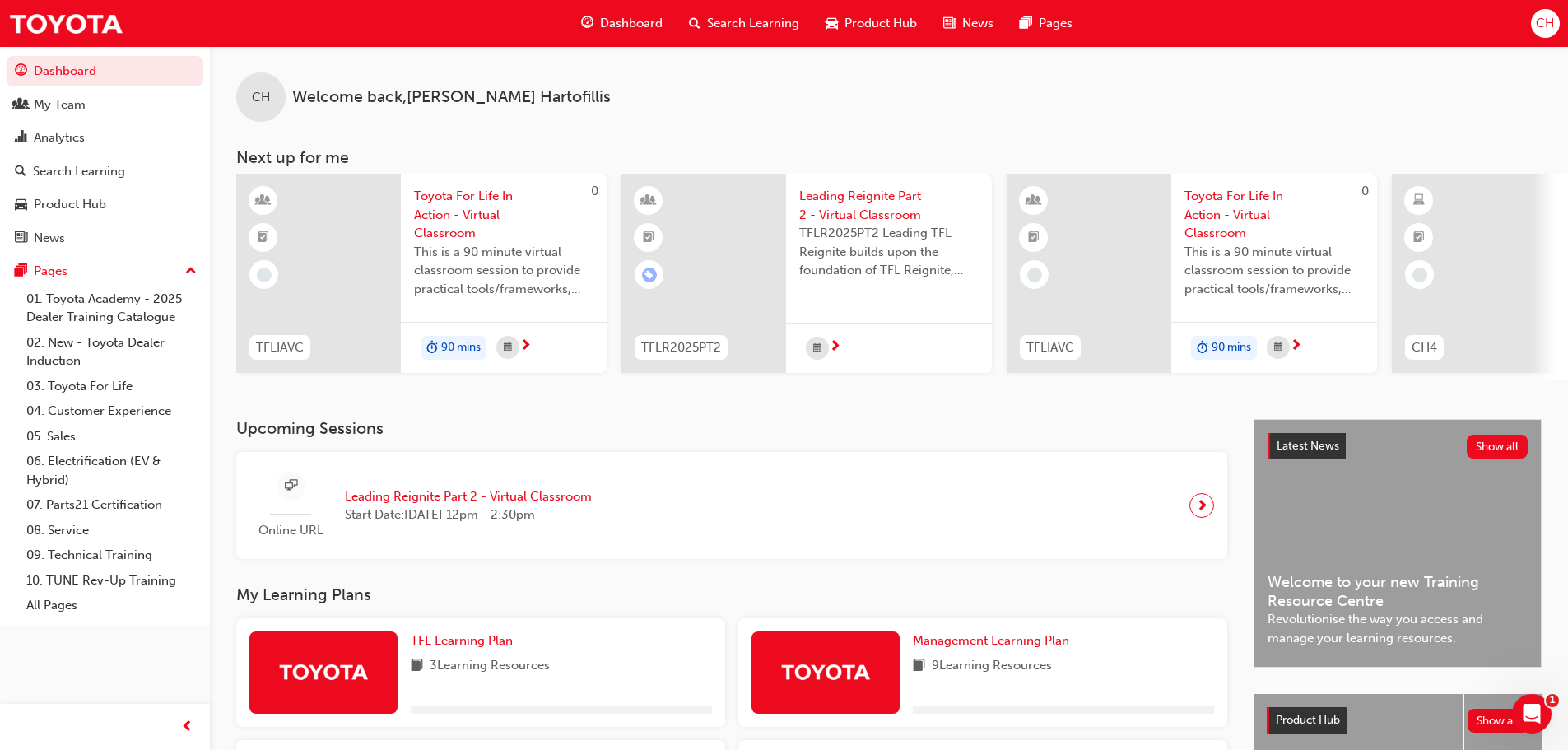
scroll to position [234, 0]
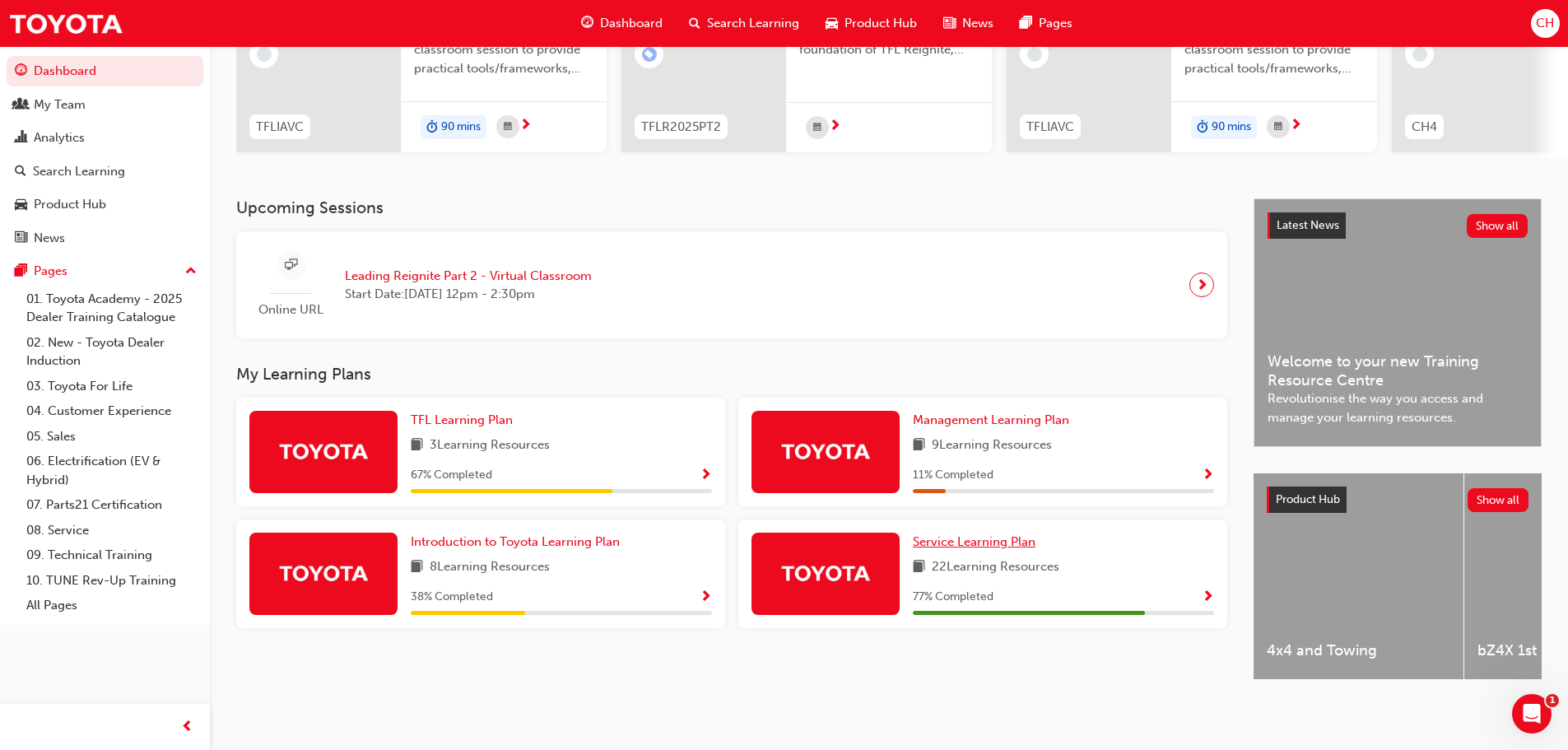
click at [969, 539] on span "Service Learning Plan" at bounding box center [974, 541] width 122 height 15
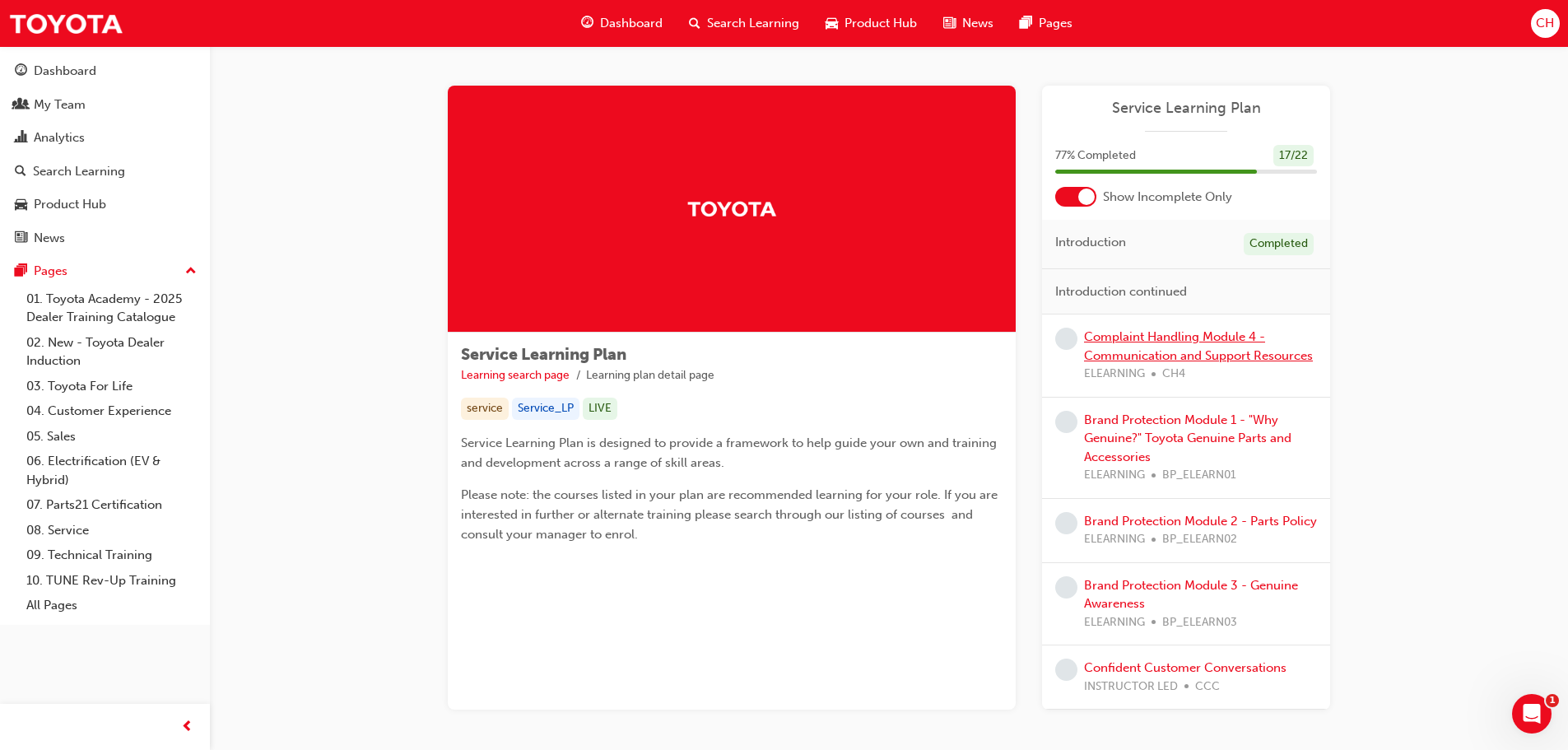
click at [1139, 355] on link "Complaint Handling Module 4 - Communication and Support Resources" at bounding box center [1198, 346] width 228 height 34
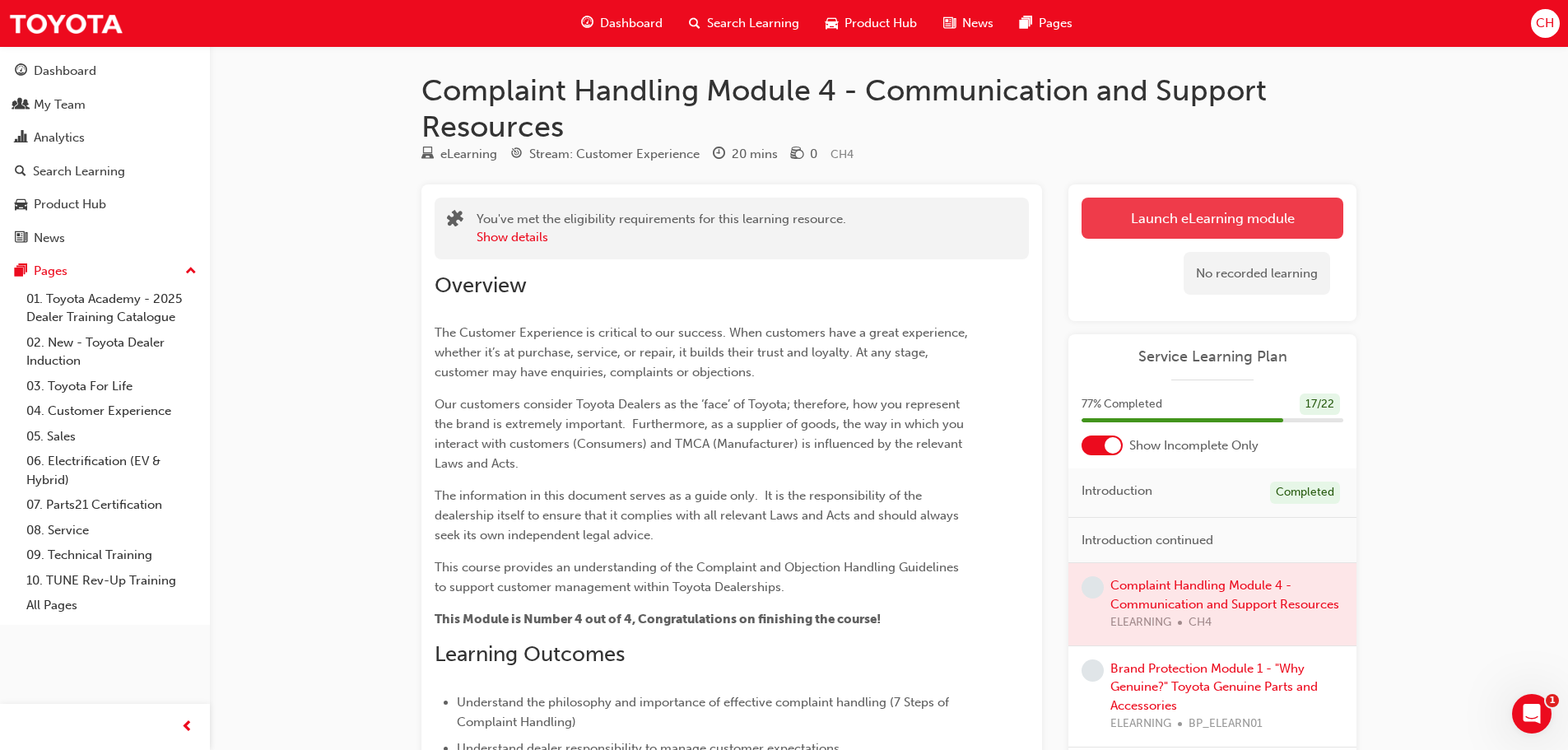
click at [1107, 206] on link "Launch eLearning module" at bounding box center [1212, 217] width 261 height 41
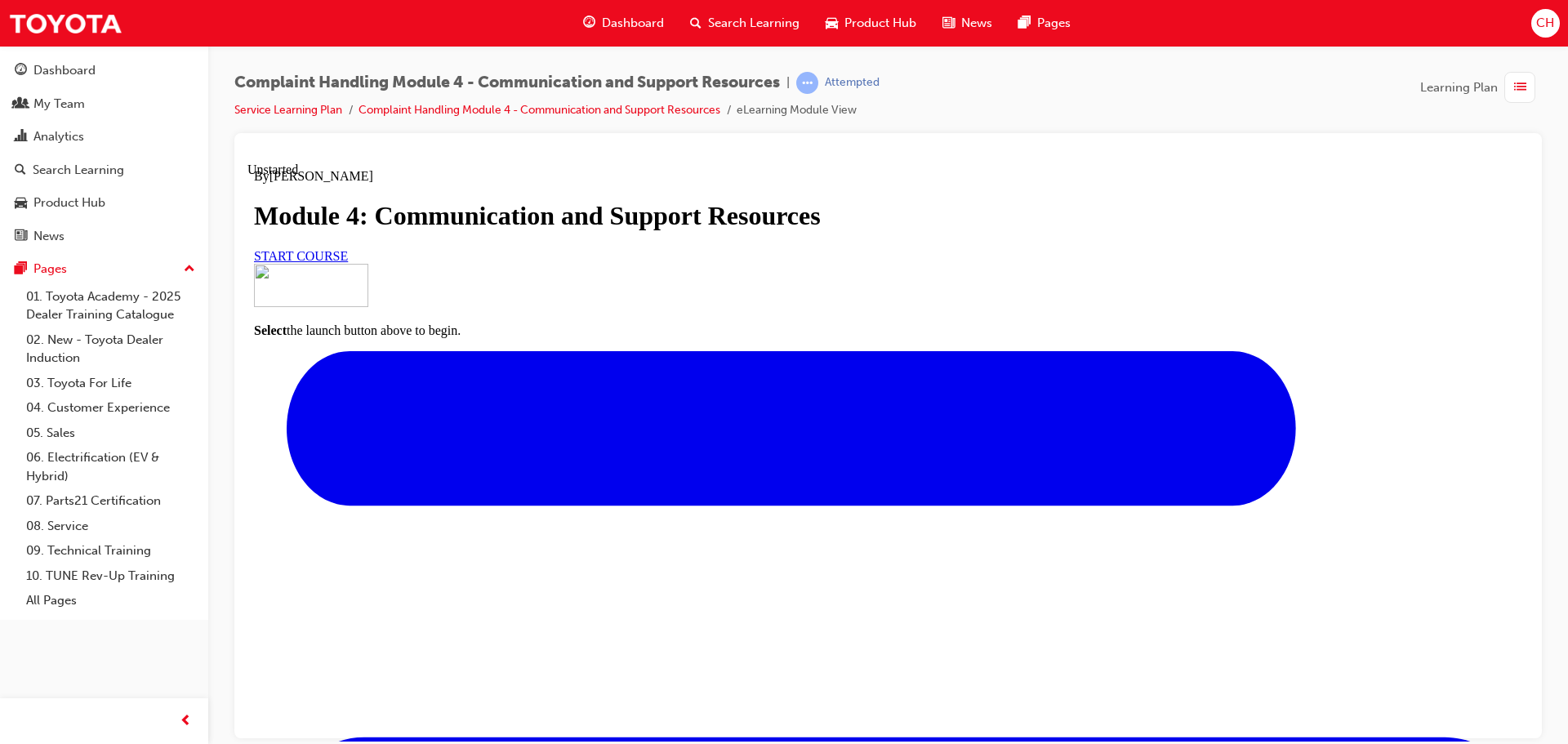
scroll to position [194, 0]
click at [348, 262] on link "START COURSE" at bounding box center [301, 255] width 94 height 14
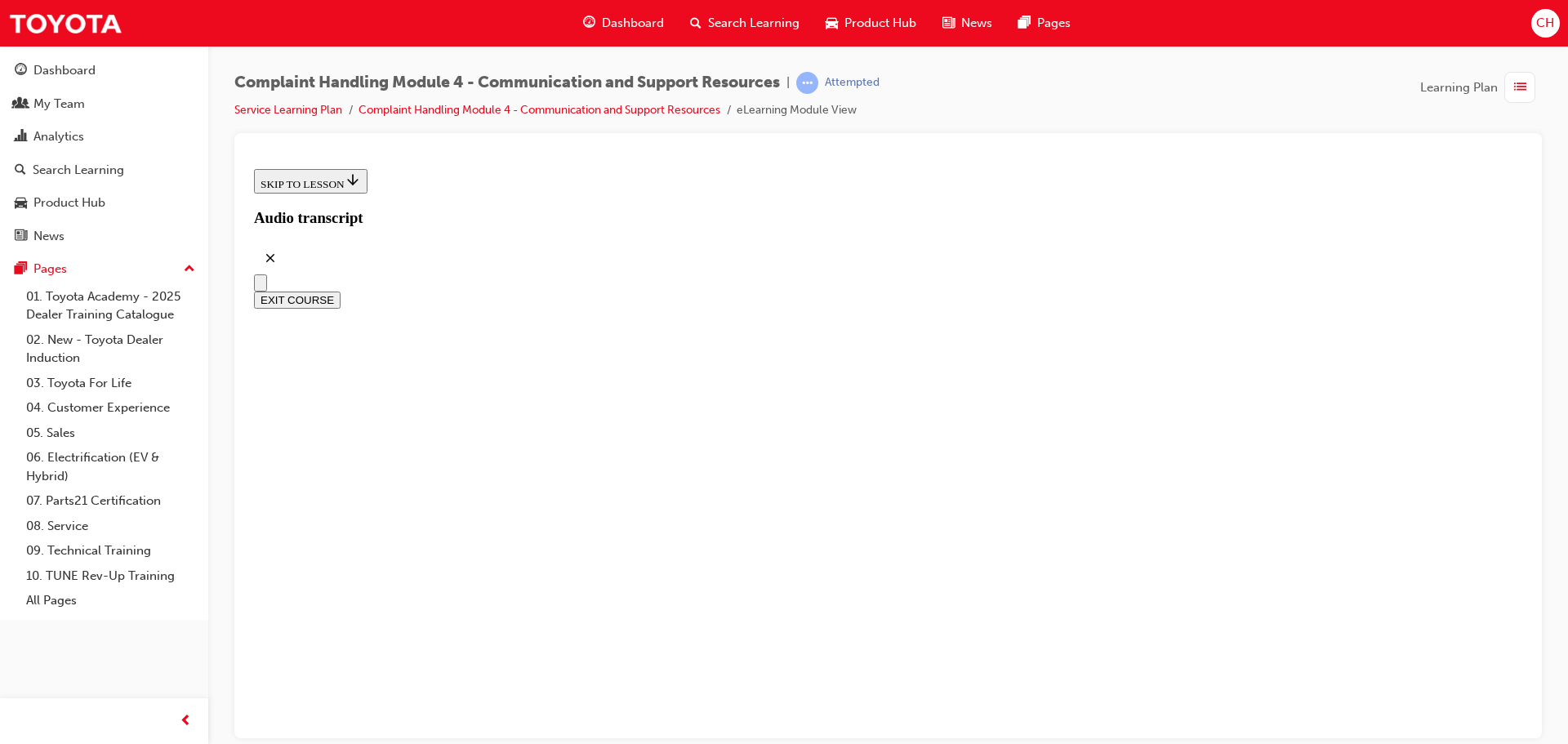
scroll to position [477, 0]
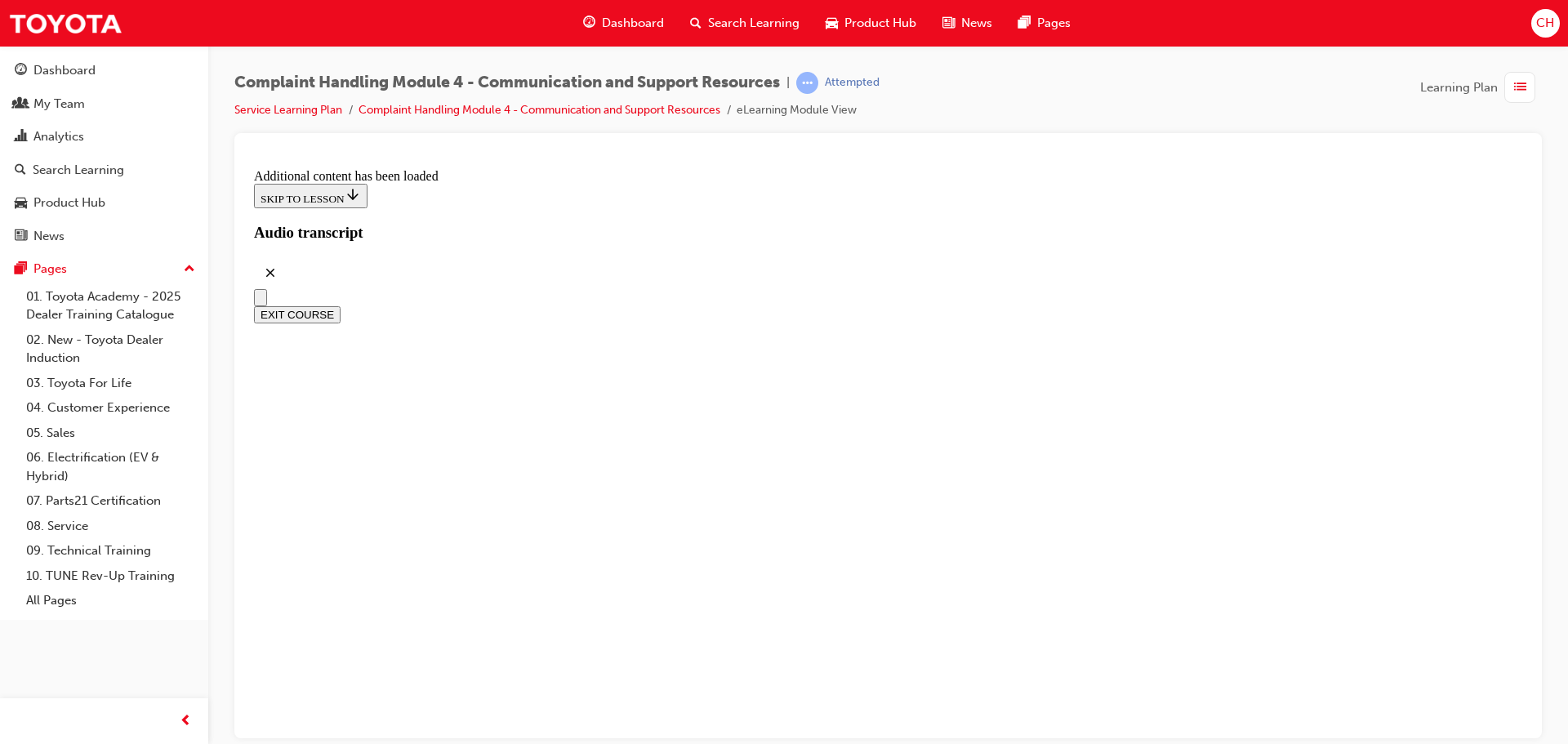
scroll to position [5191, 0]
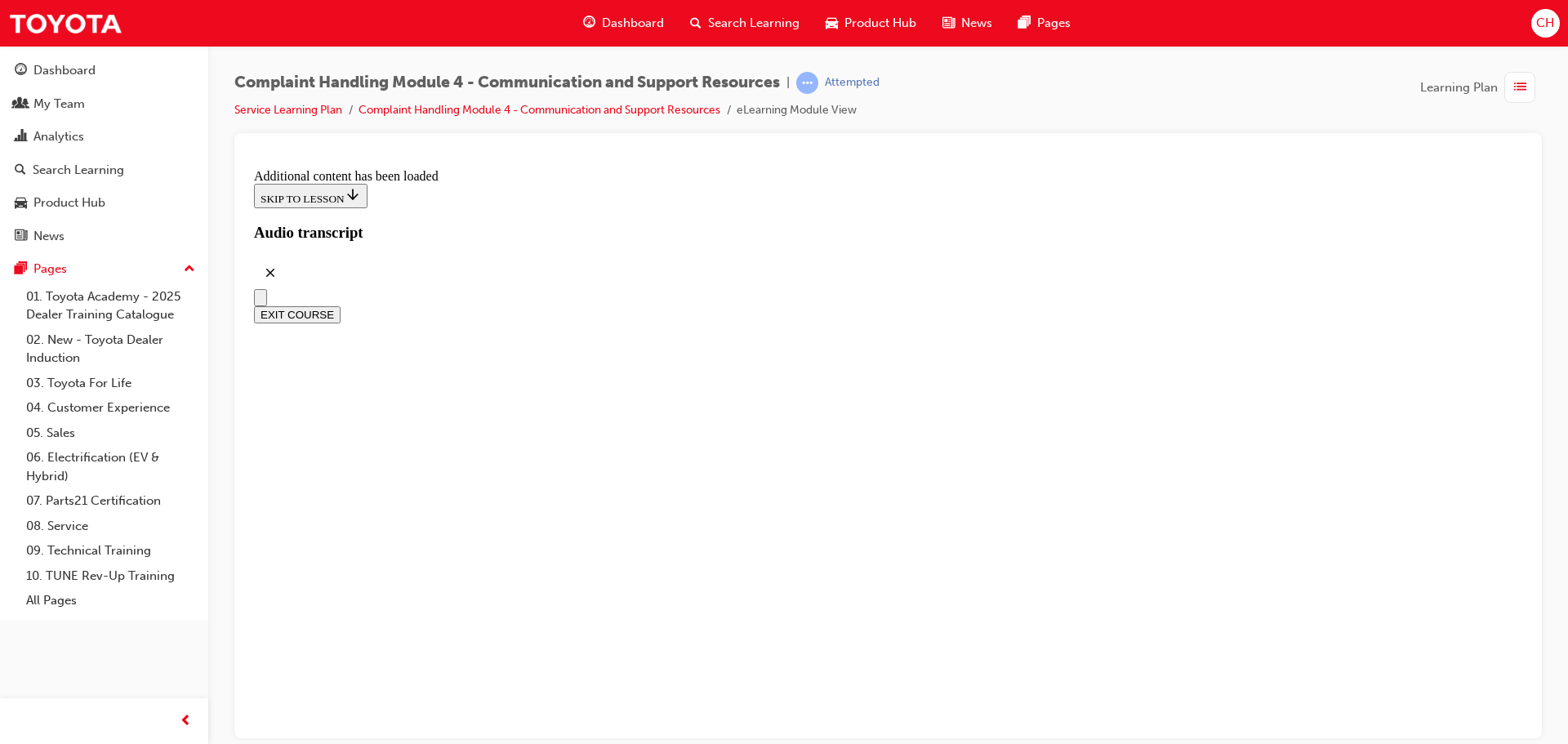
scroll to position [7895, 0]
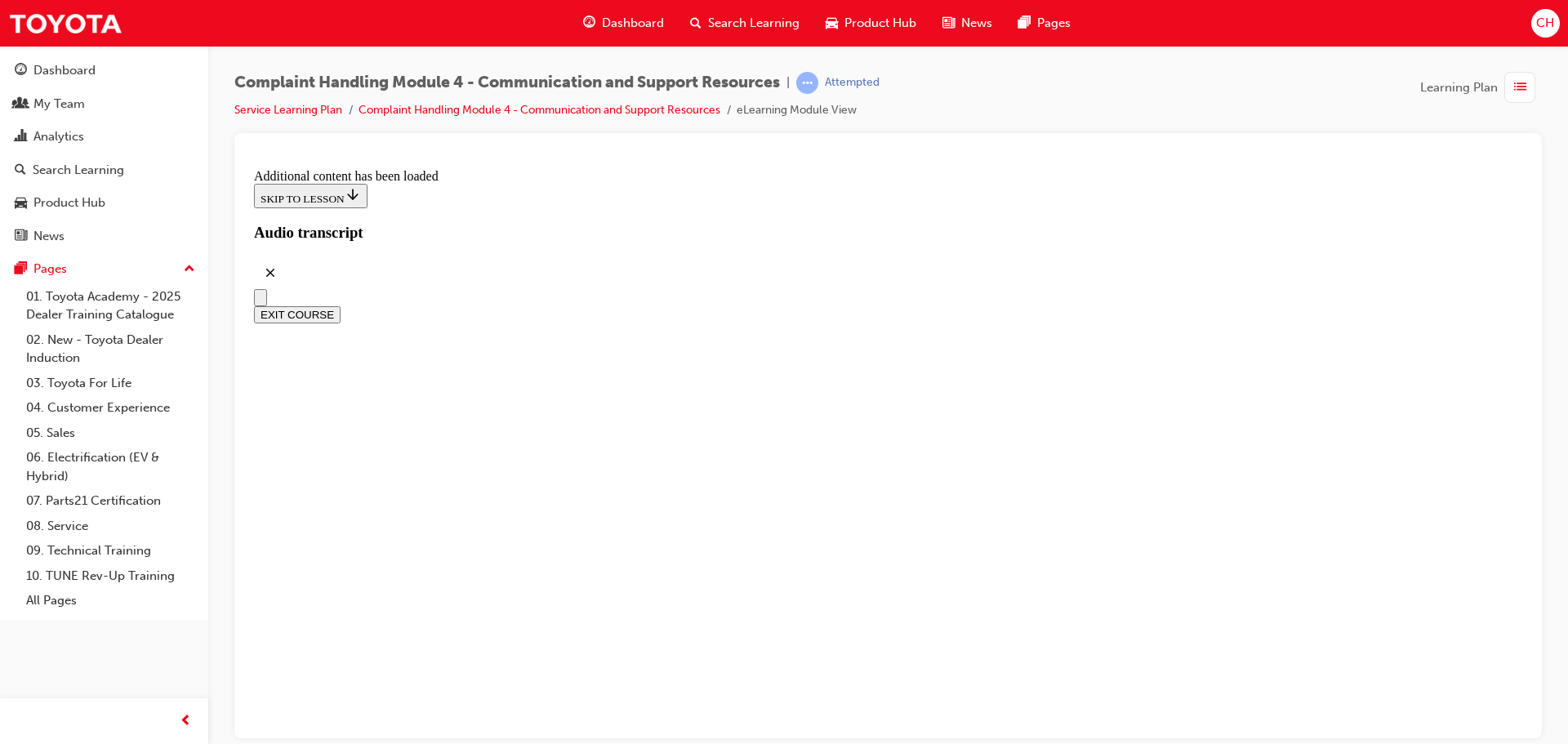
radio input "true"
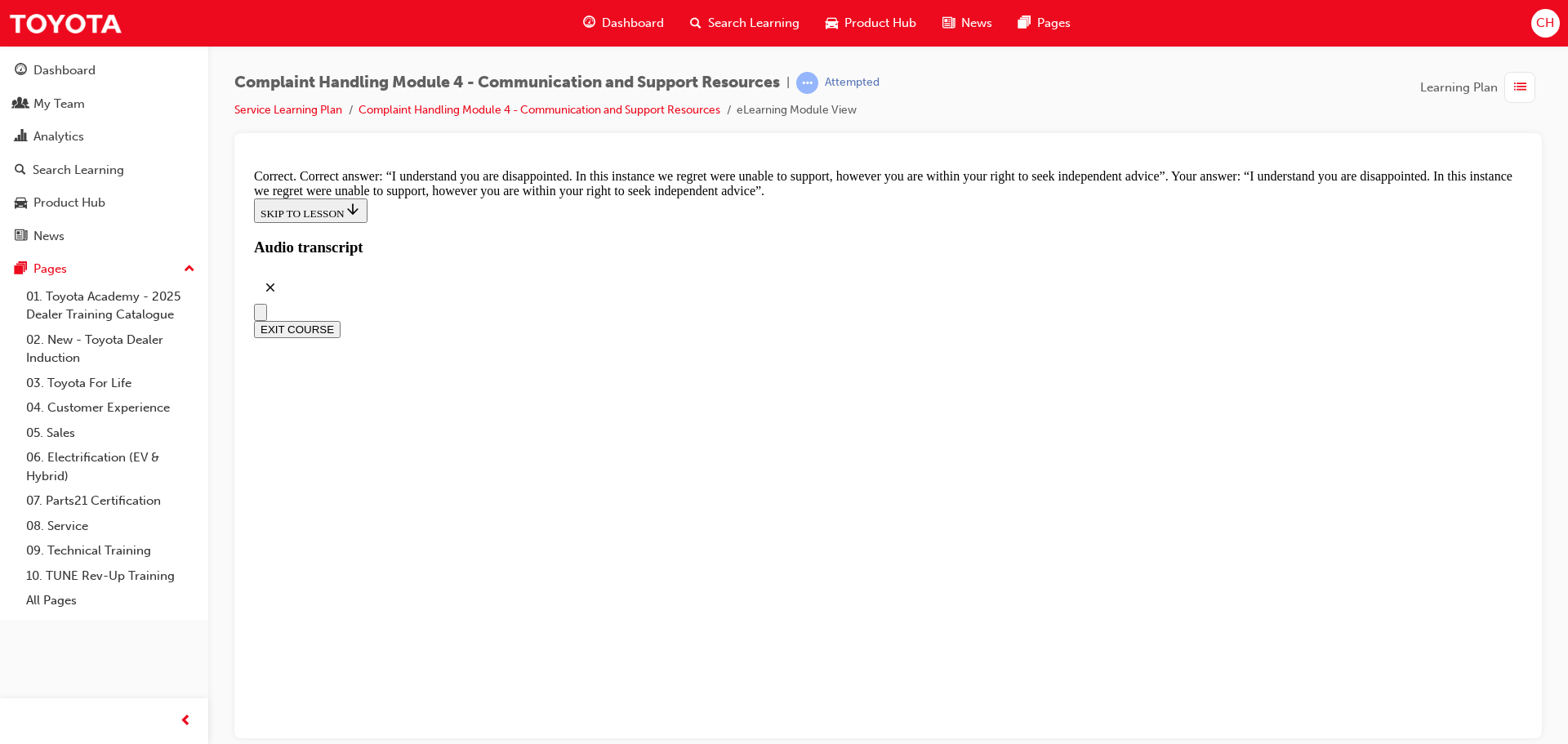
scroll to position [10619, 0]
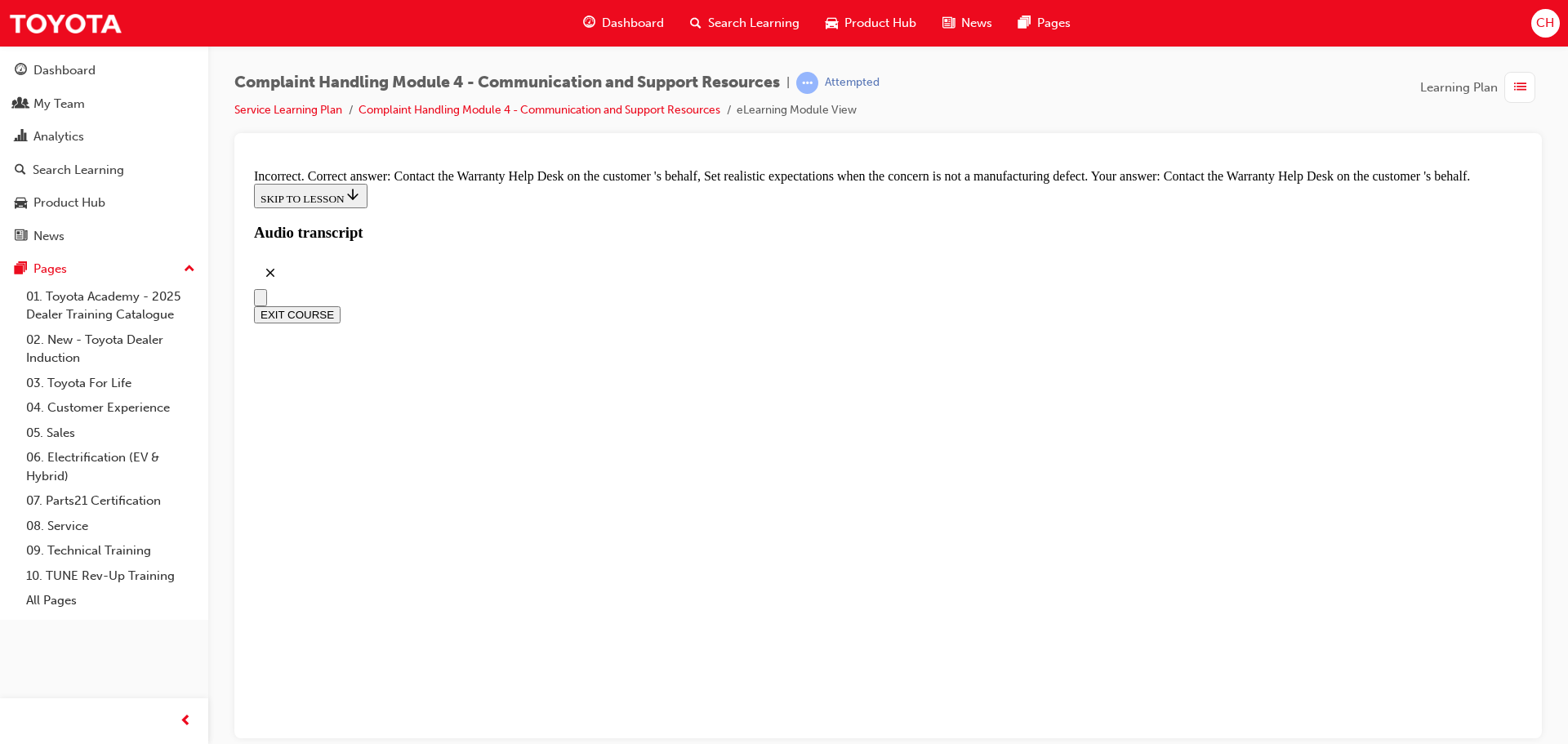
checkbox input "false"
checkbox input "true"
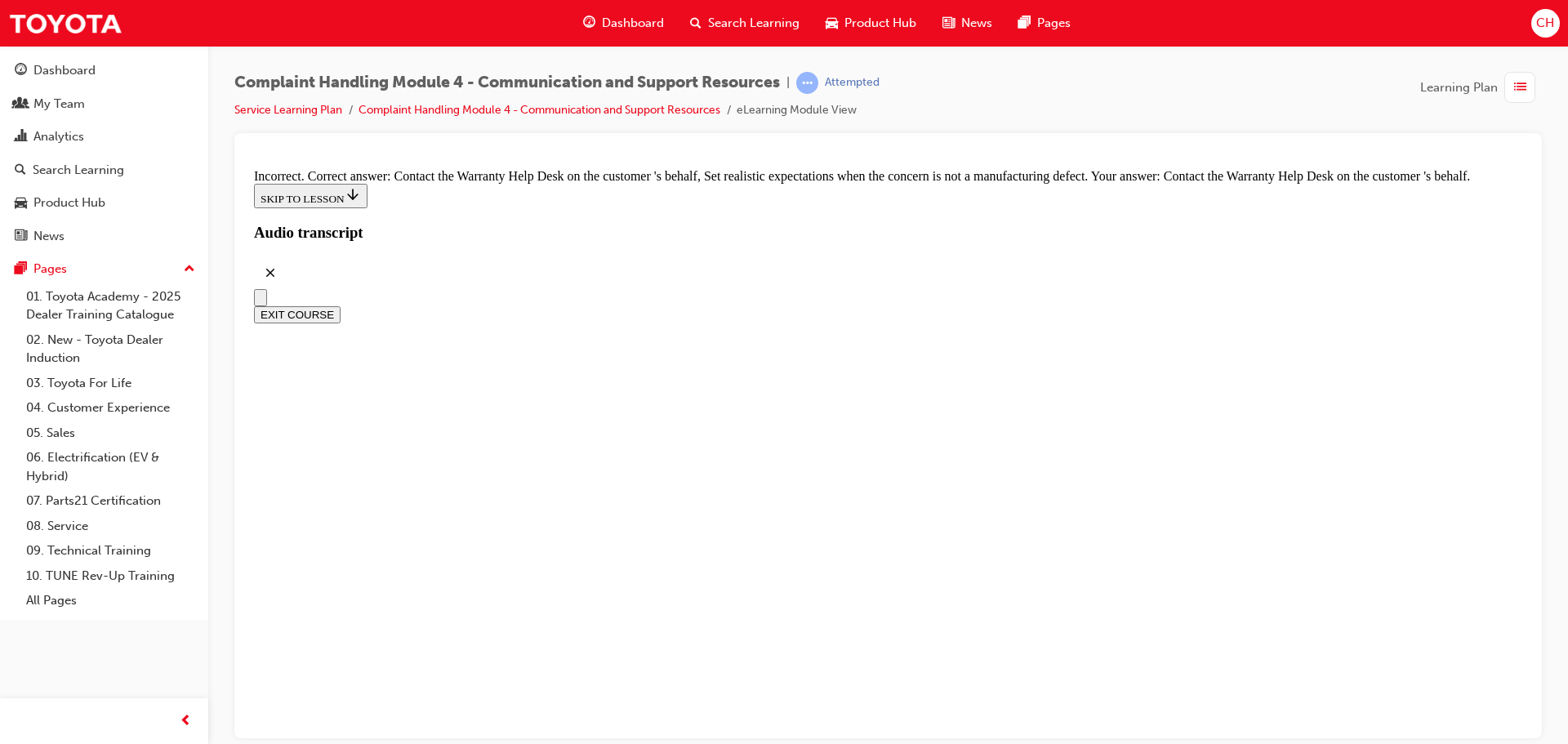
scroll to position [10952, 0]
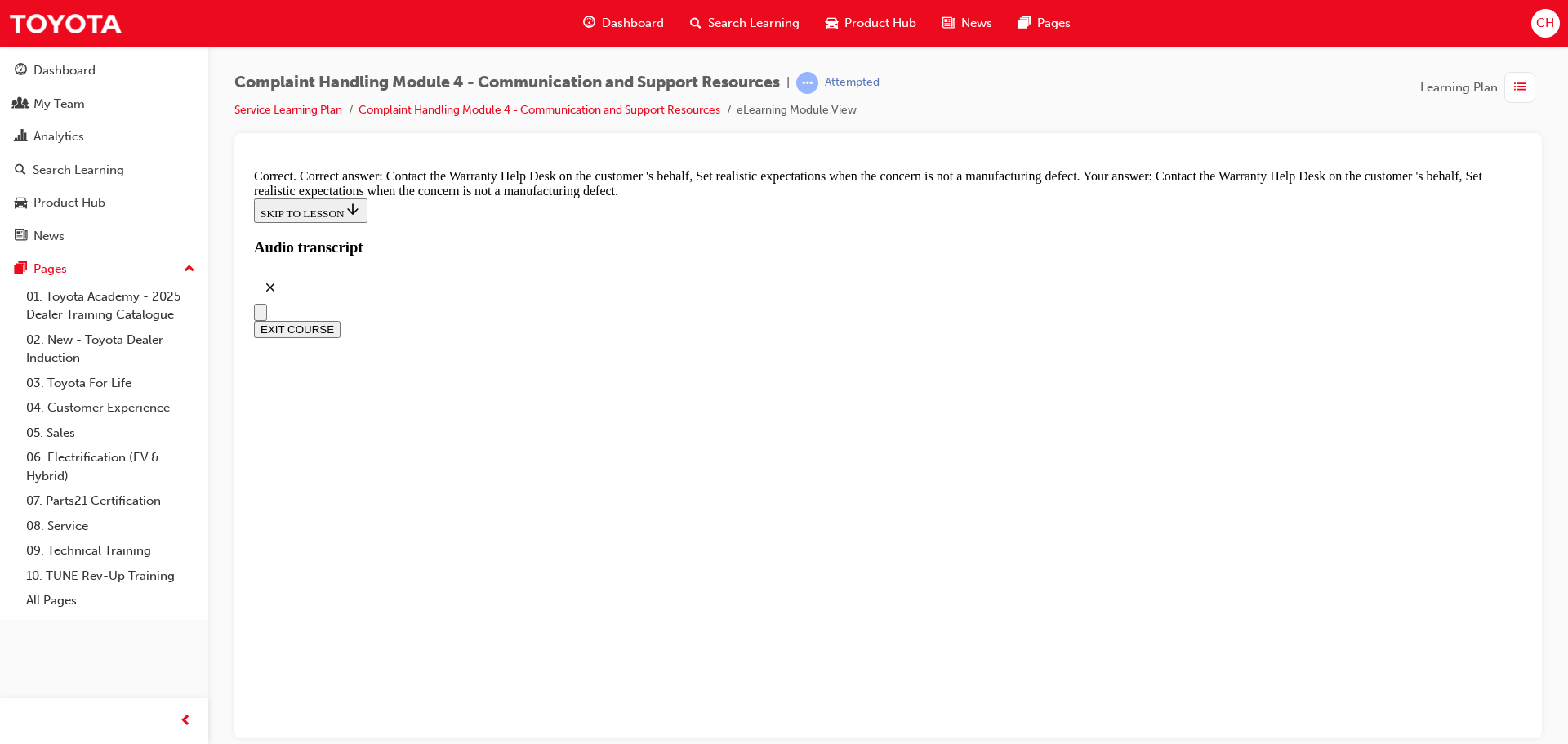
scroll to position [11279, 0]
checkbox input "true"
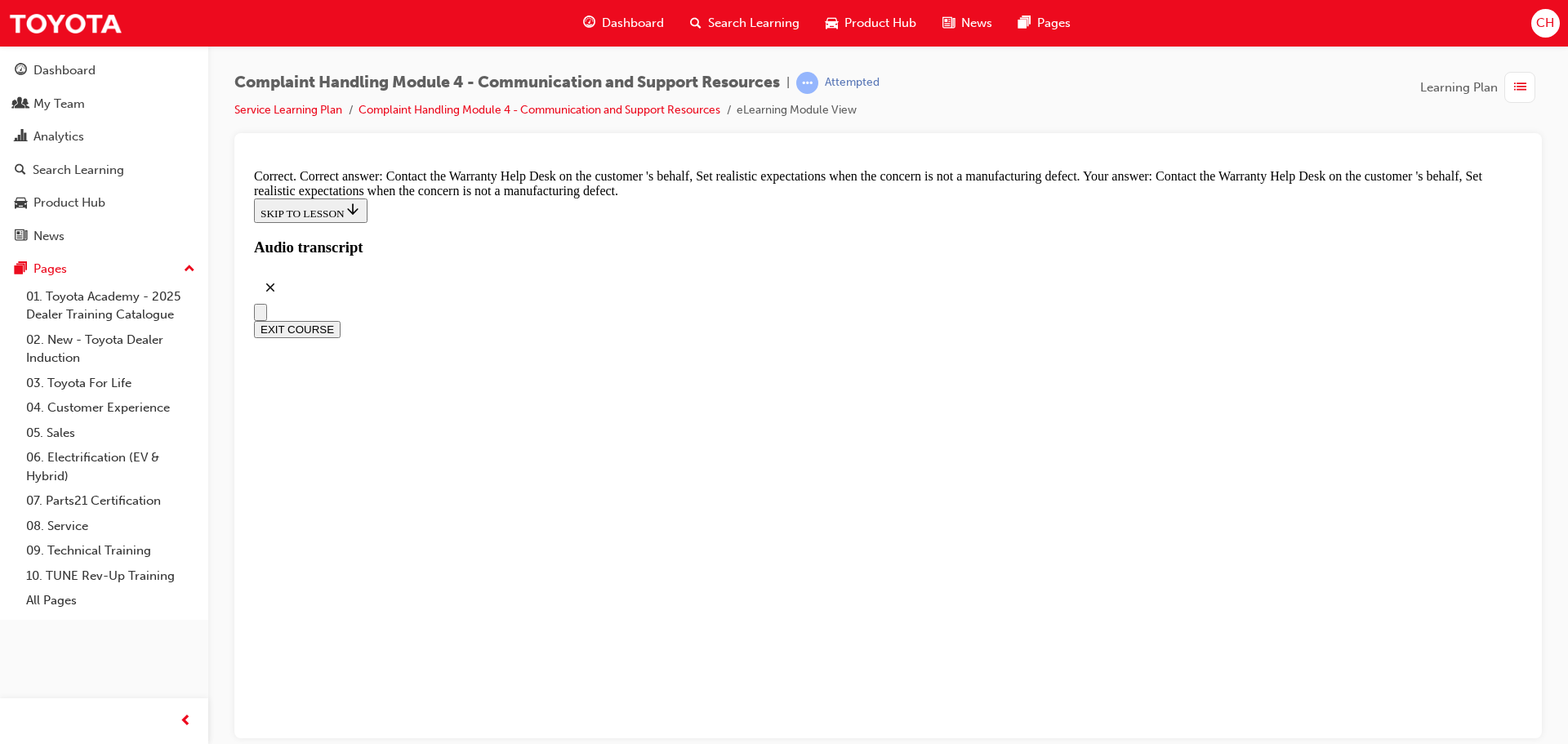
checkbox input "true"
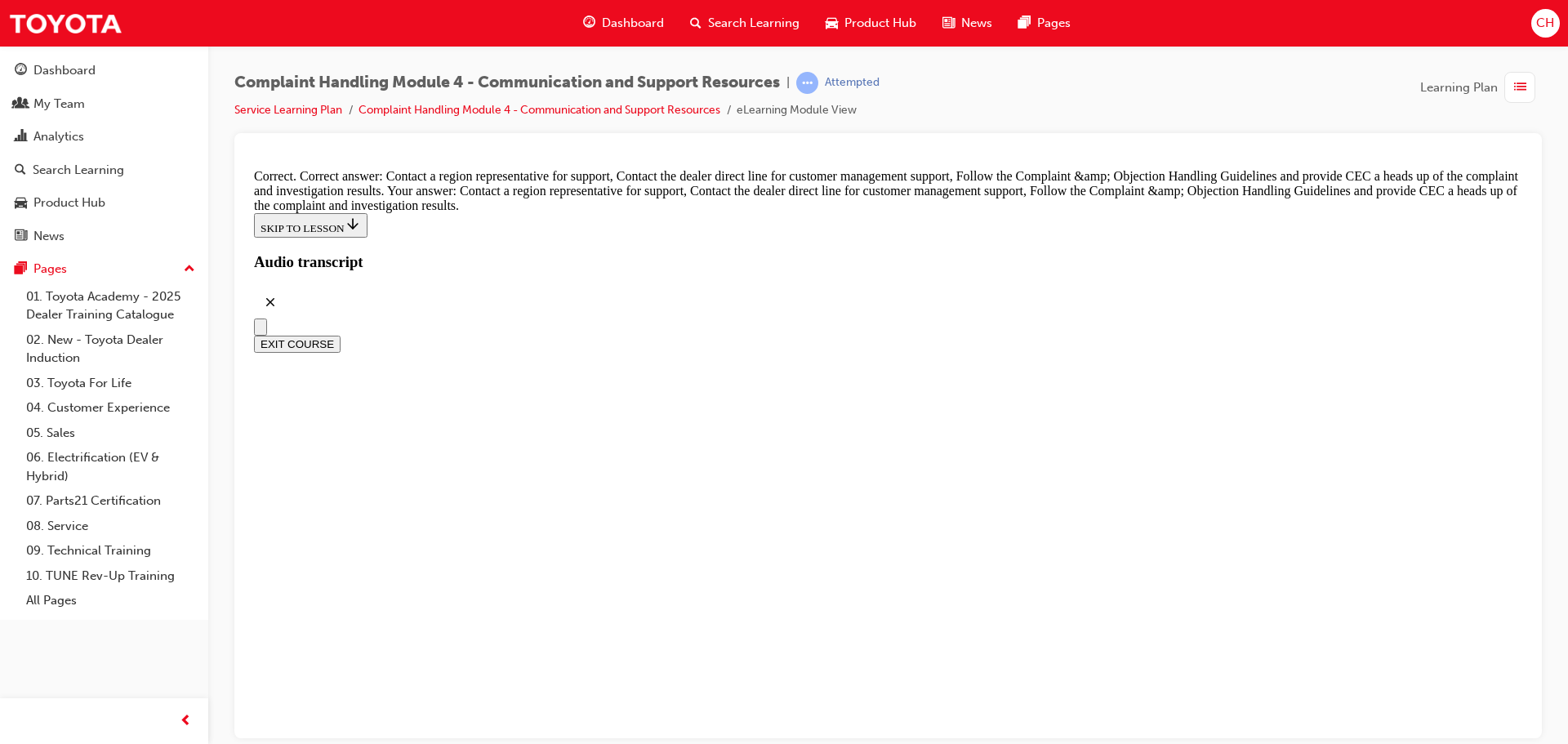
scroll to position [11932, 0]
radio input "true"
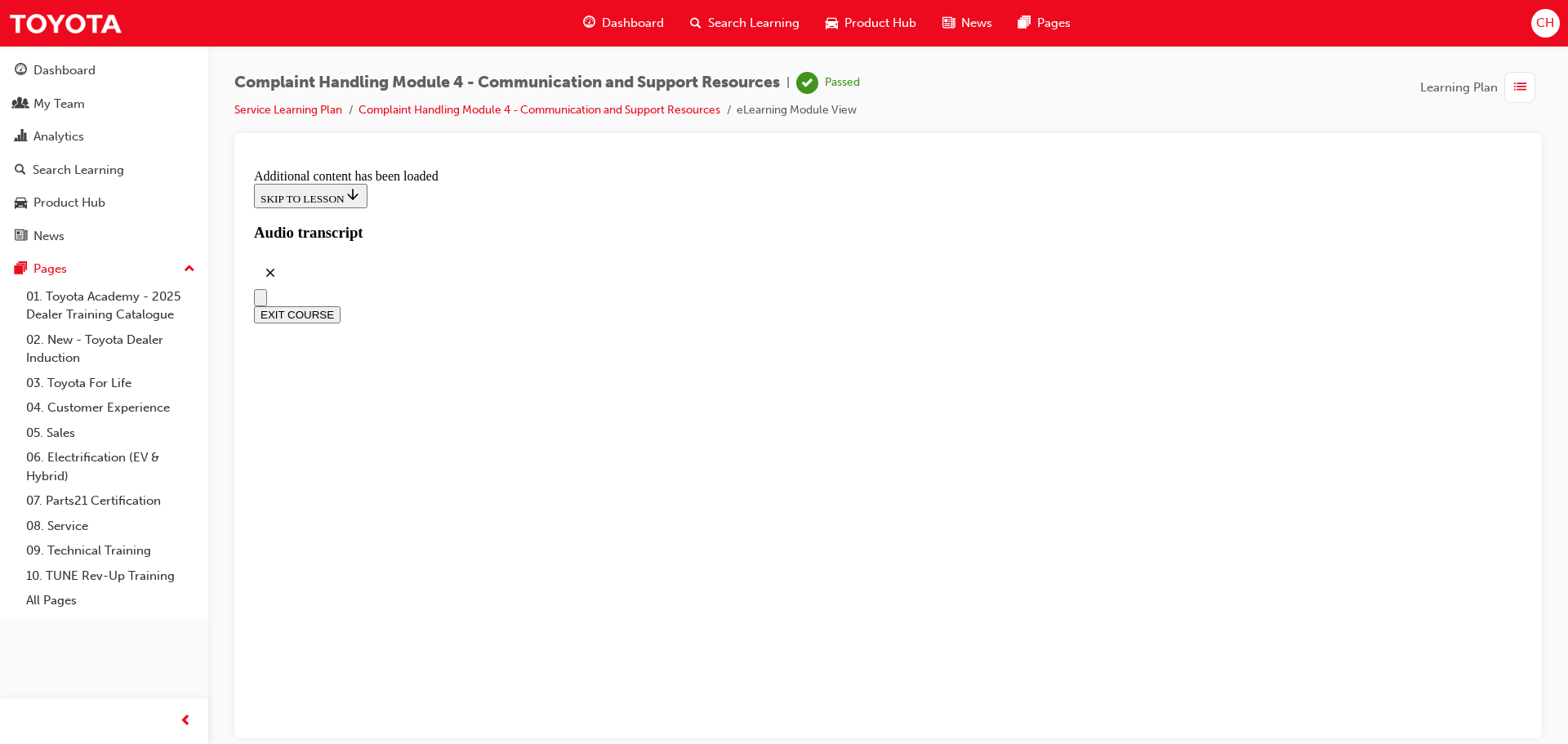
click at [340, 305] on button "EXIT COURSE" at bounding box center [297, 314] width 86 height 17
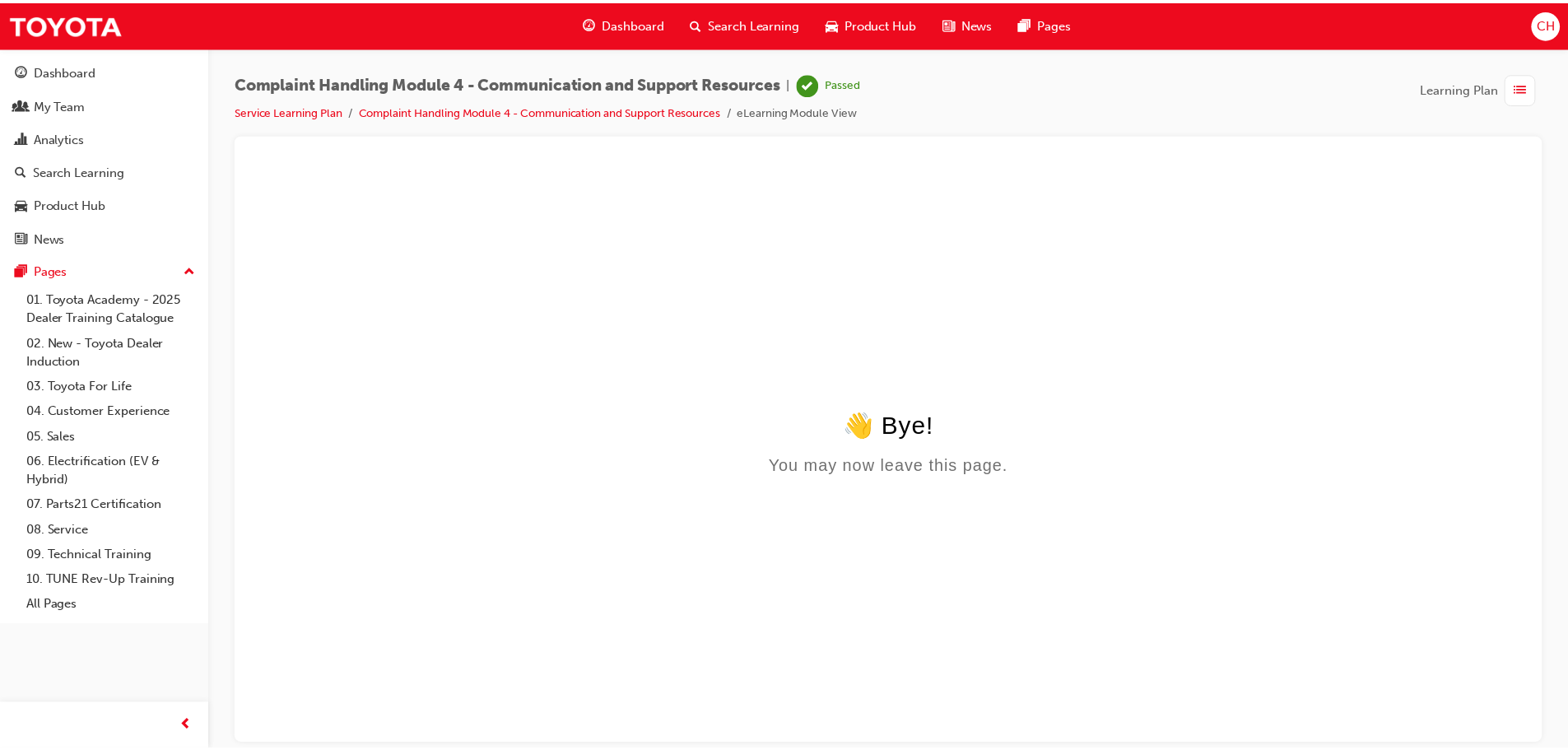
scroll to position [0, 0]
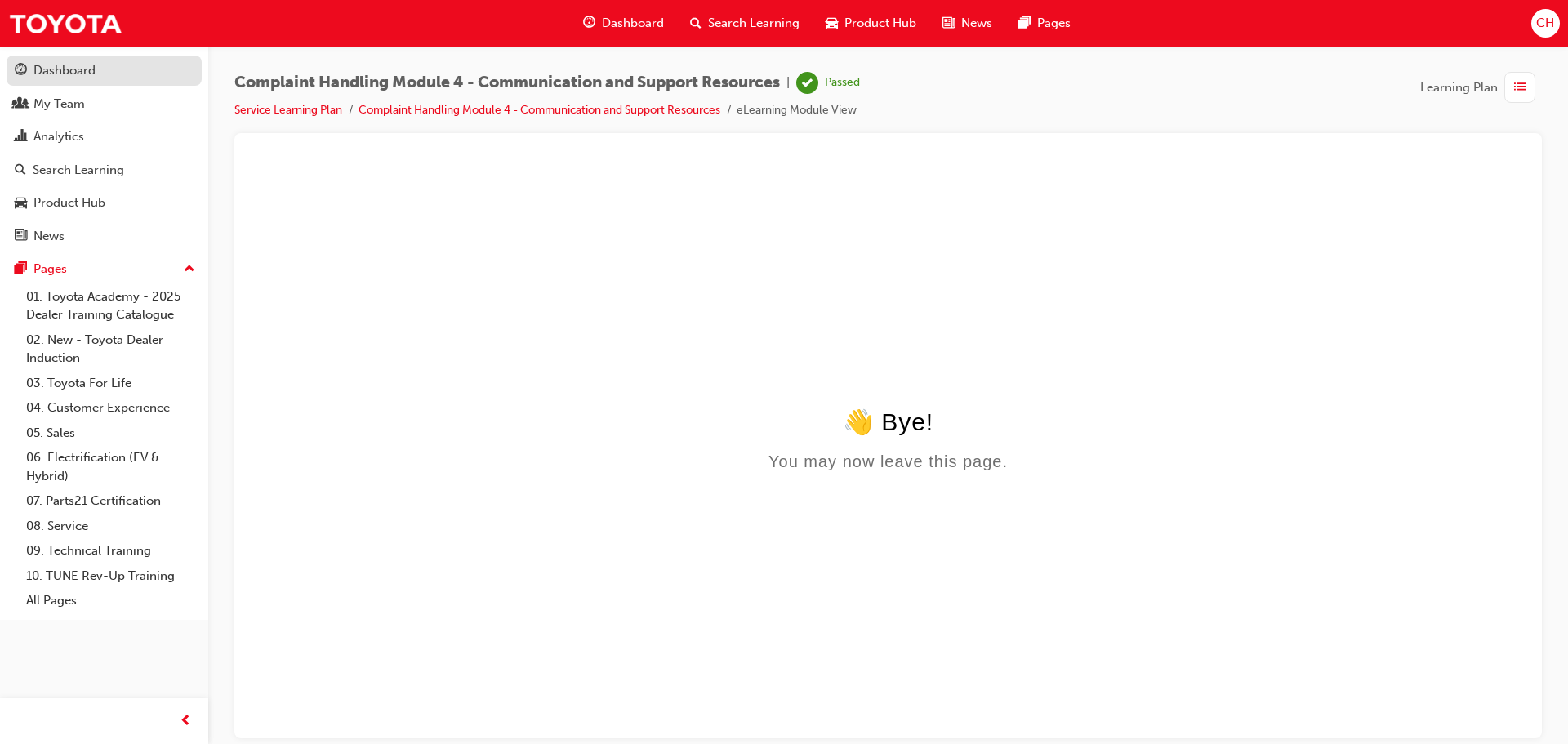
click at [70, 74] on div "Dashboard" at bounding box center [65, 71] width 62 height 19
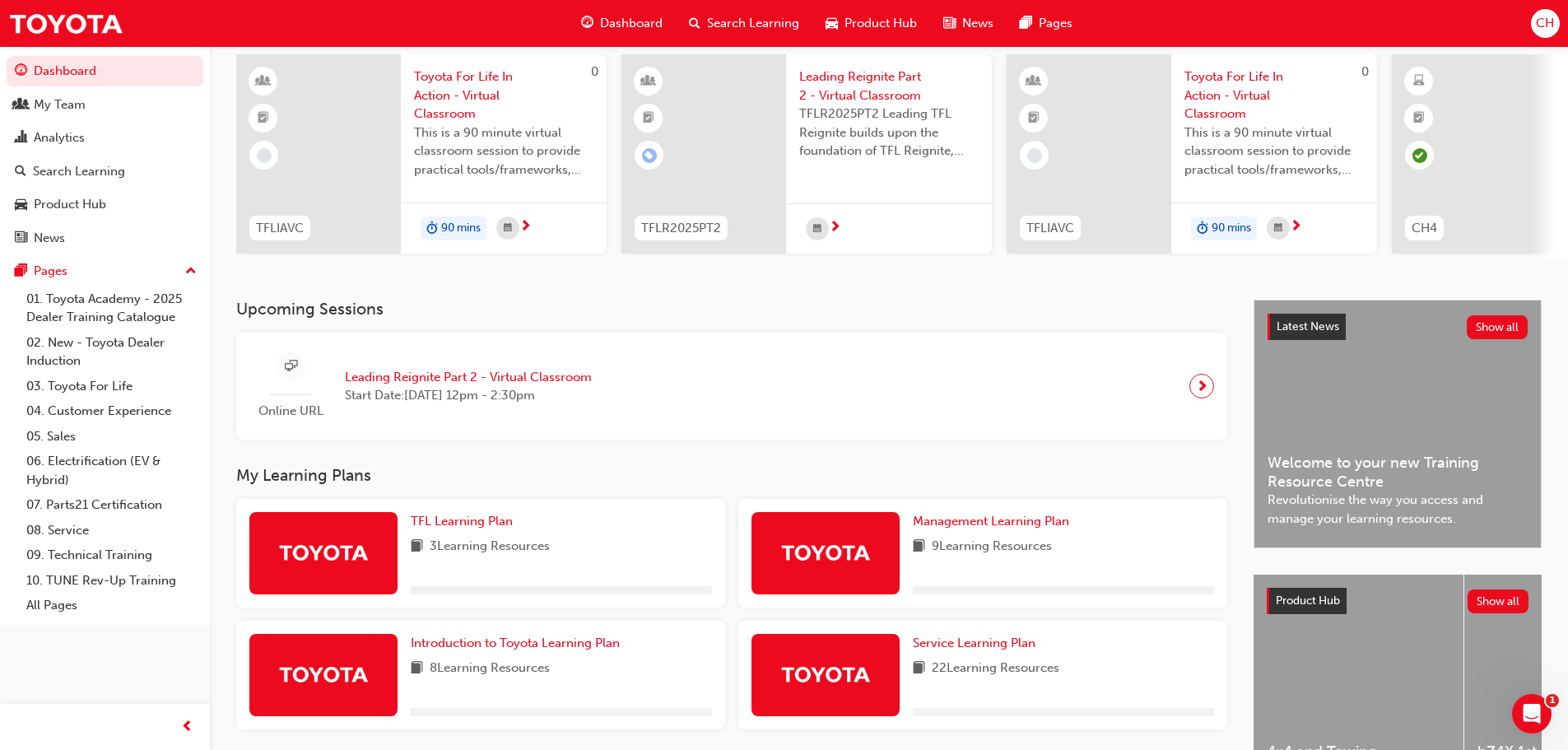
scroll to position [234, 0]
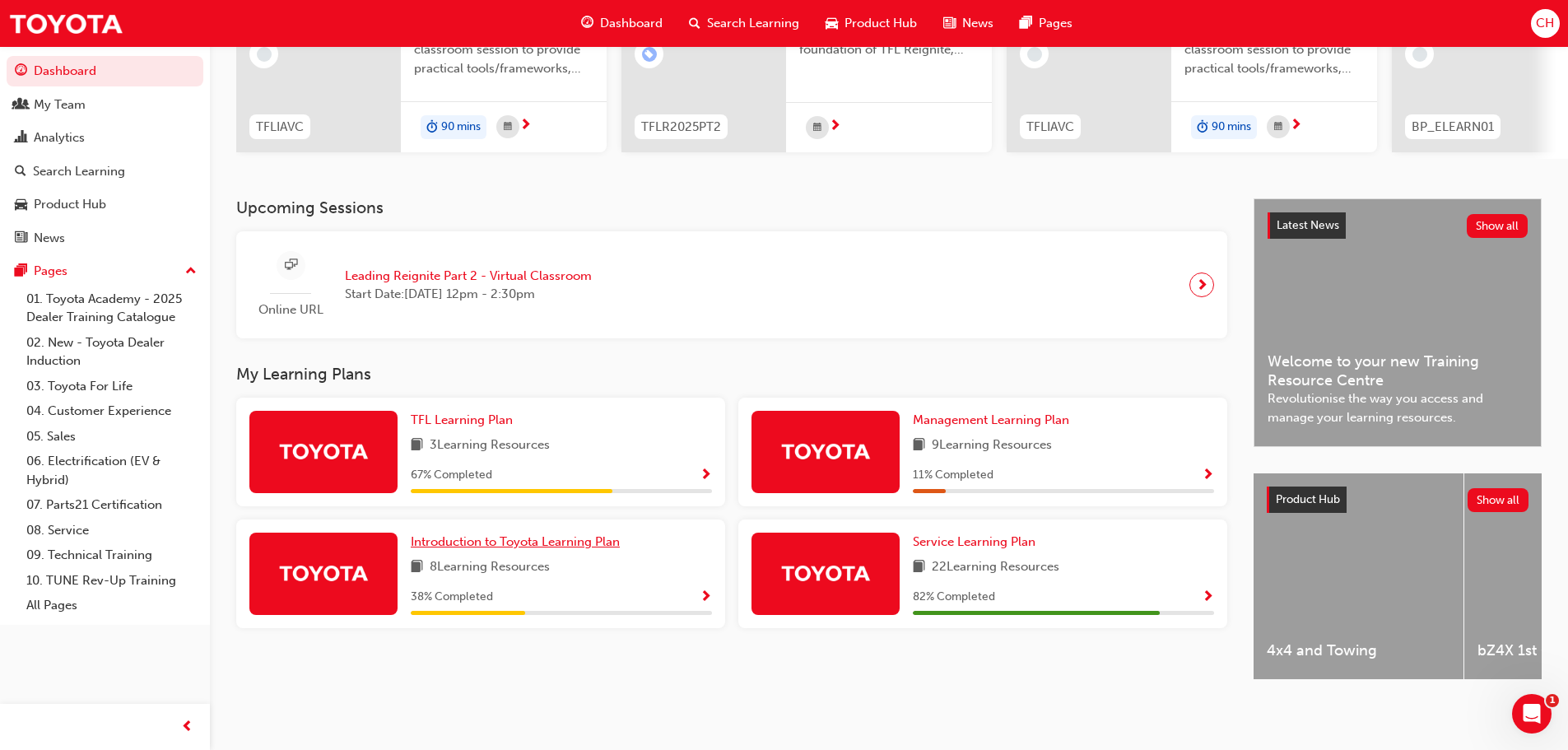
click at [540, 536] on span "Introduction to Toyota Learning Plan" at bounding box center [515, 541] width 209 height 15
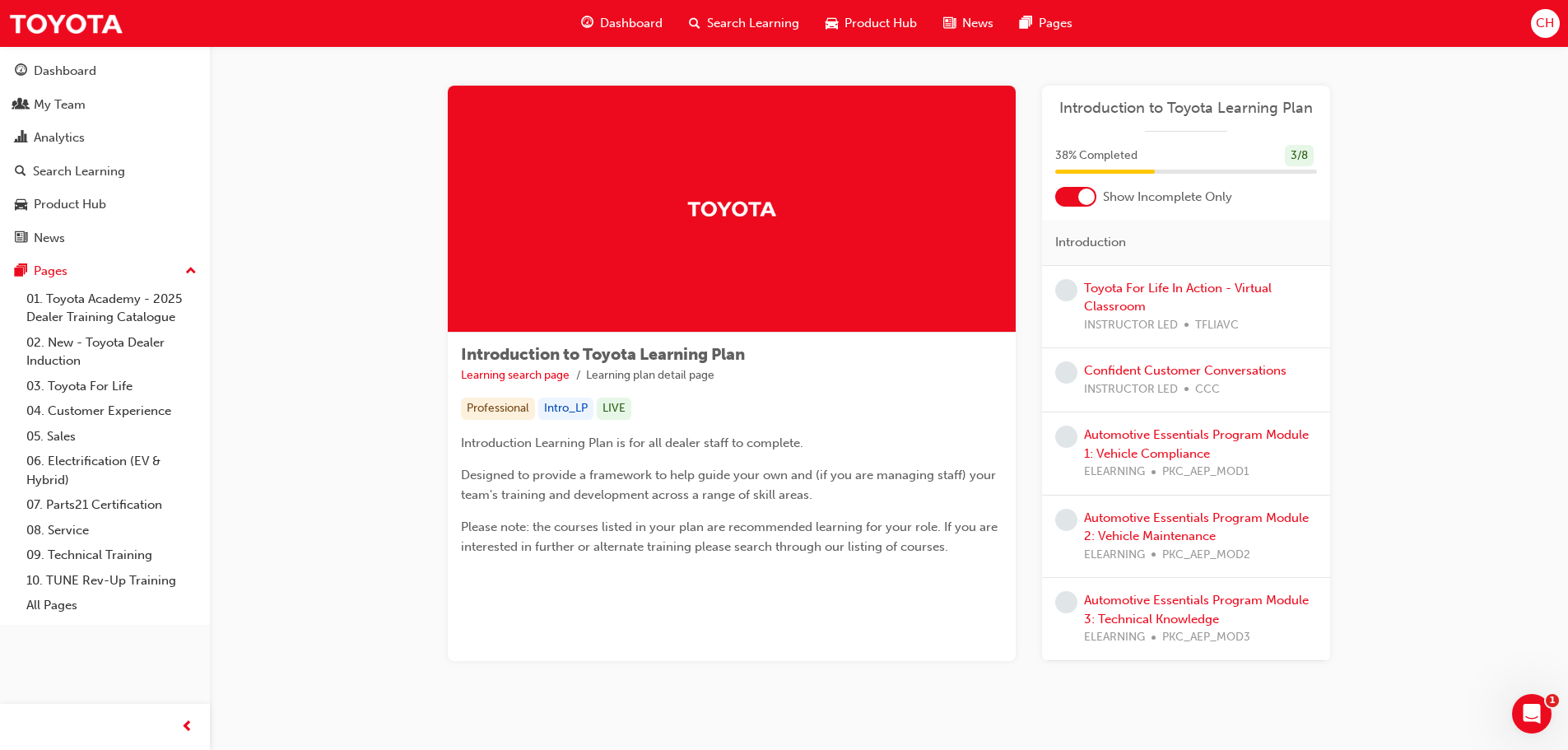
click at [1132, 443] on div "Automotive Essentials Program Module 1: Vehicle Compliance ELEARNING PKC_AEP_MO…" at bounding box center [1201, 454] width 233 height 56
click at [1131, 431] on link "Automotive Essentials Program Module 1: Vehicle Compliance" at bounding box center [1196, 444] width 225 height 34
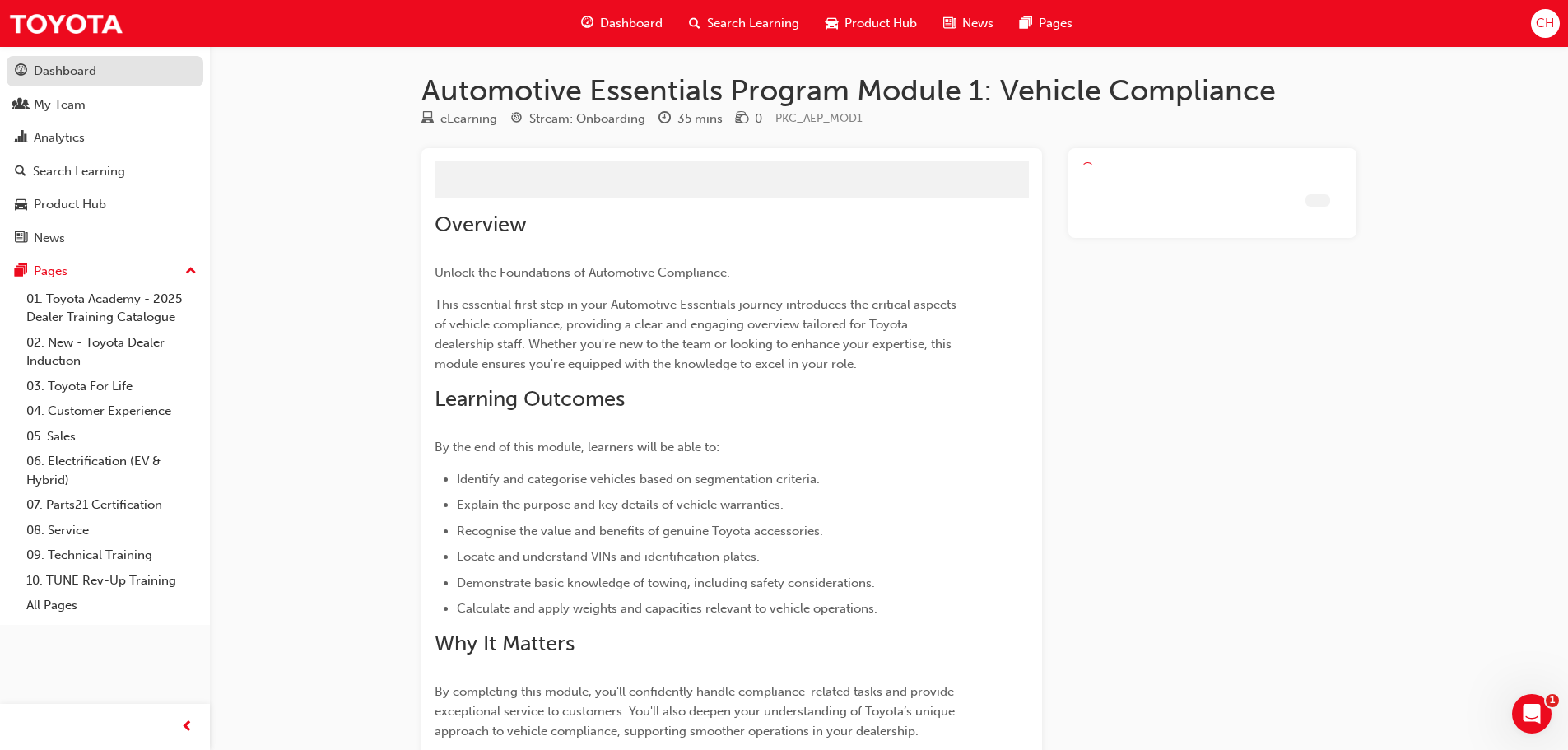
click at [46, 63] on div "Dashboard" at bounding box center [65, 71] width 63 height 19
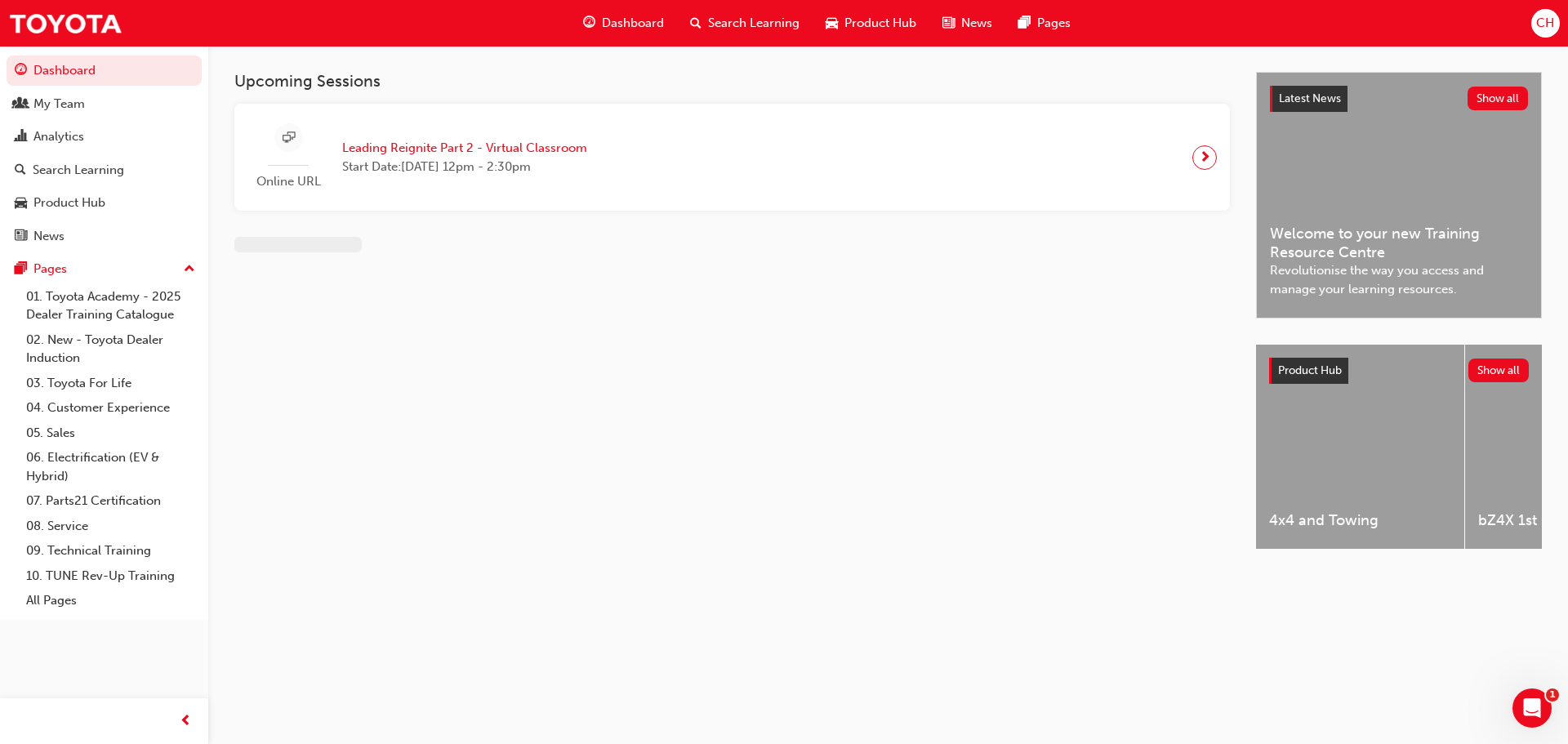
click at [1548, 28] on span "CH" at bounding box center [1545, 23] width 18 height 19
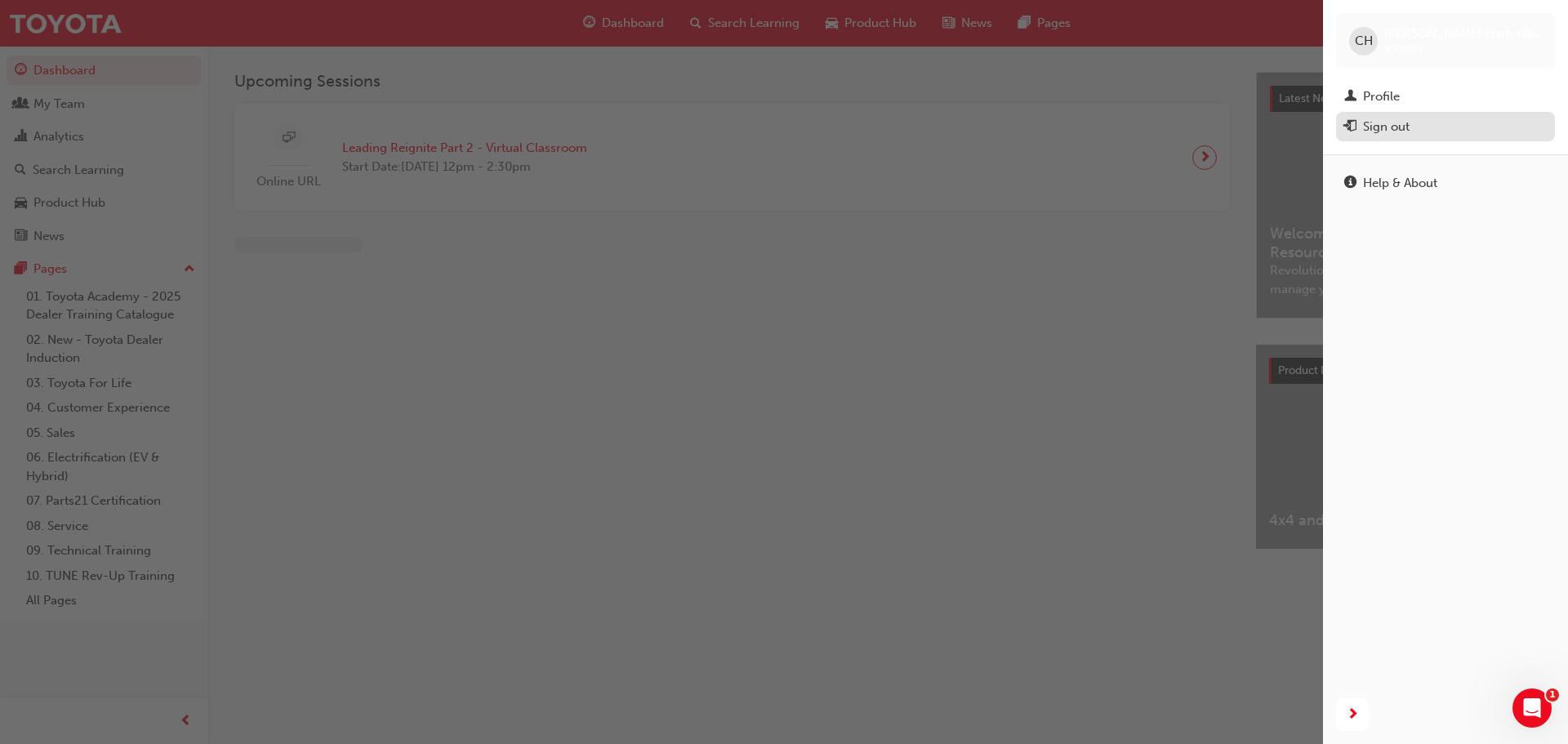
click at [1385, 132] on div "Sign out" at bounding box center [1386, 127] width 47 height 19
